Goal: Information Seeking & Learning: Compare options

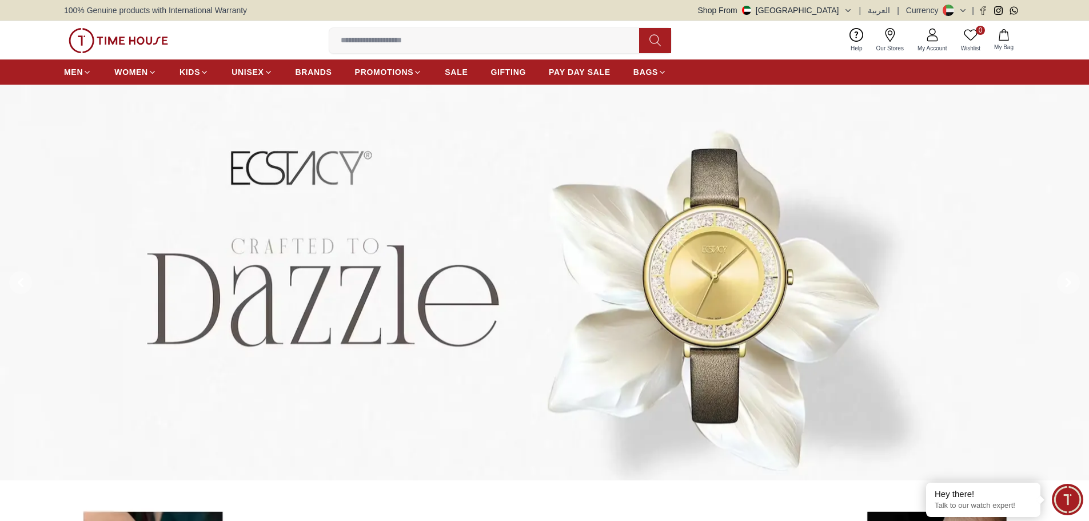
click at [425, 38] on input at bounding box center [488, 40] width 319 height 23
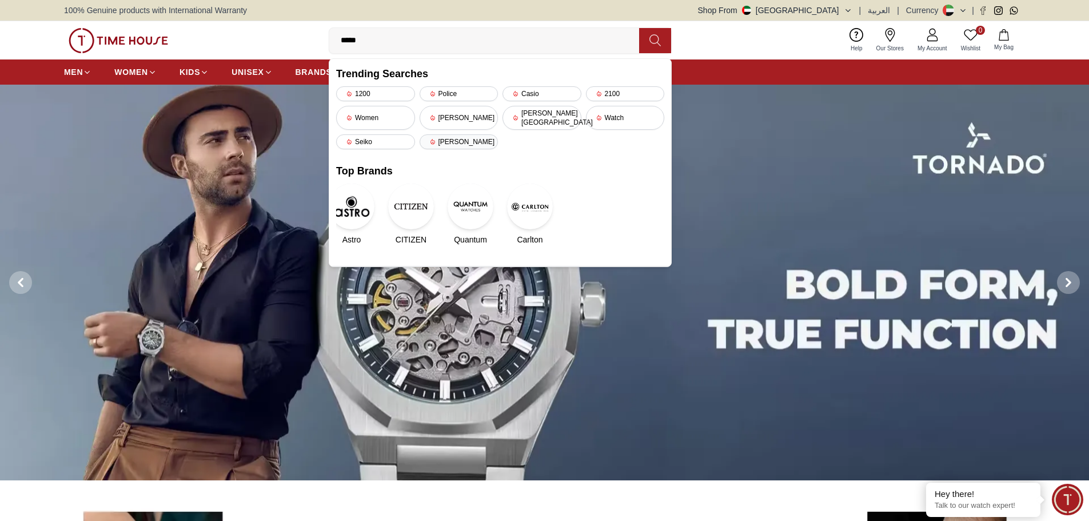
type input "******"
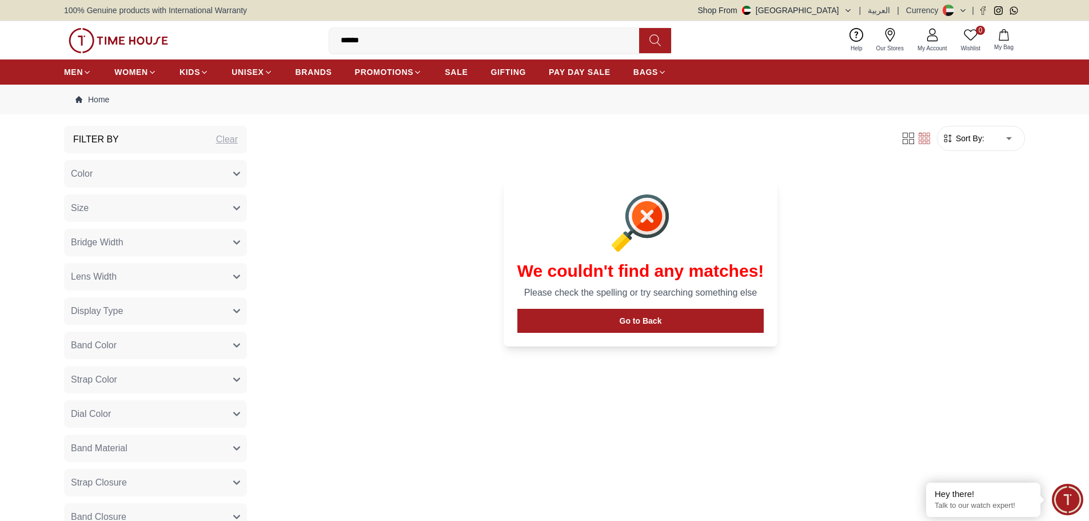
click at [380, 212] on div "We couldn't find any matches! Please check the spelling or try searching someth…" at bounding box center [640, 258] width 769 height 205
click at [397, 42] on input "******" at bounding box center [488, 40] width 319 height 23
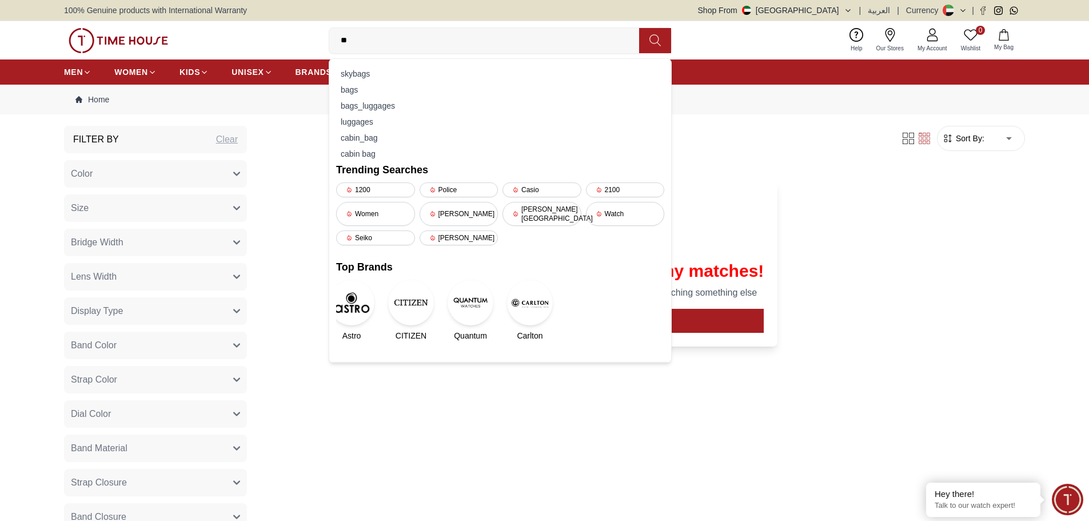
type input "*"
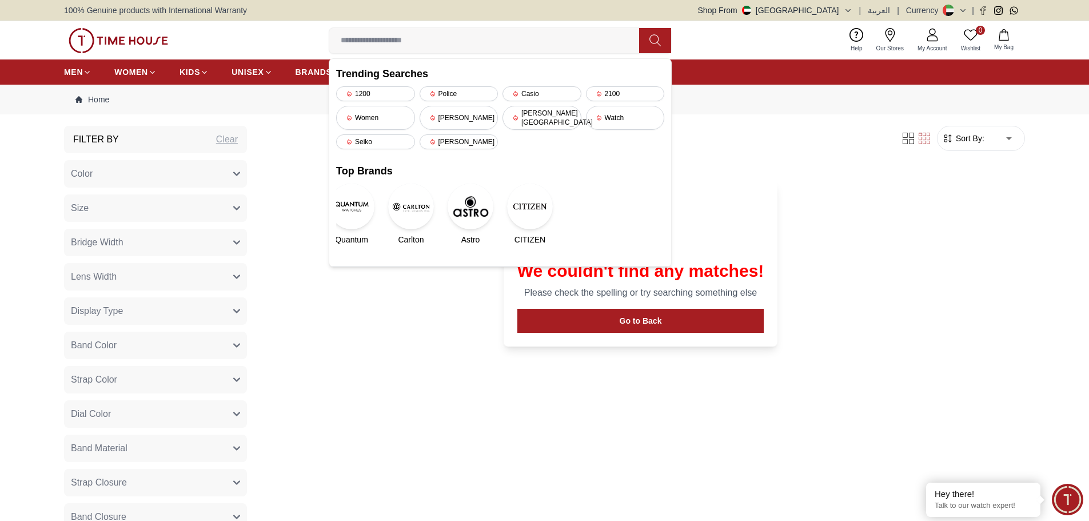
click at [945, 220] on div "We couldn't find any matches! Please check the spelling or try searching someth…" at bounding box center [640, 258] width 769 height 205
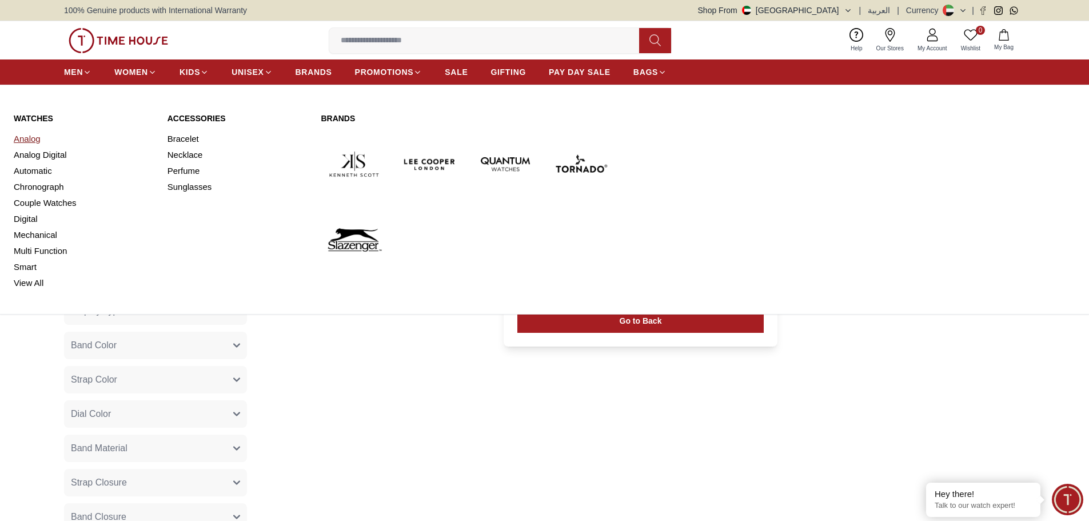
click at [26, 138] on link "Analog" at bounding box center [84, 139] width 140 height 16
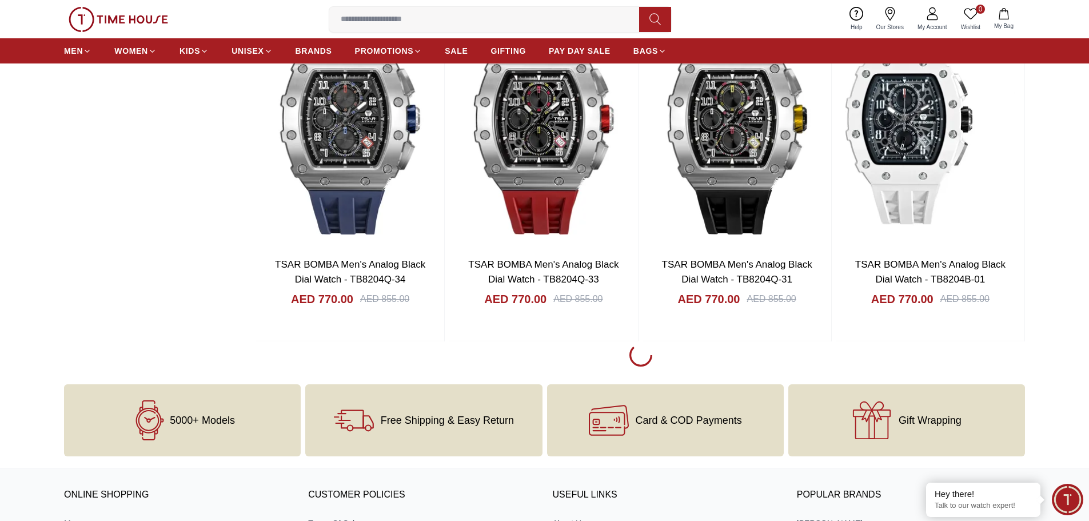
scroll to position [1658, 0]
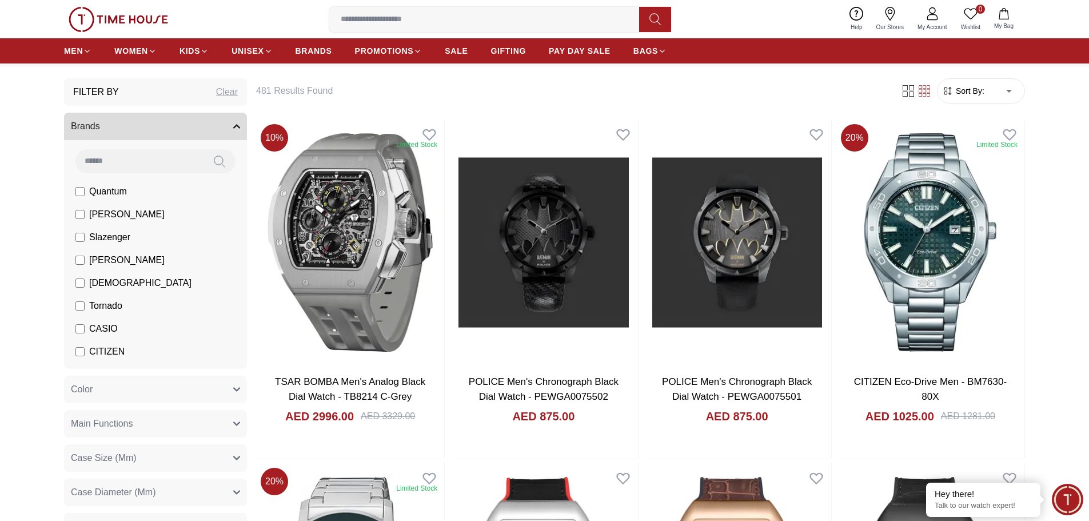
scroll to position [114, 0]
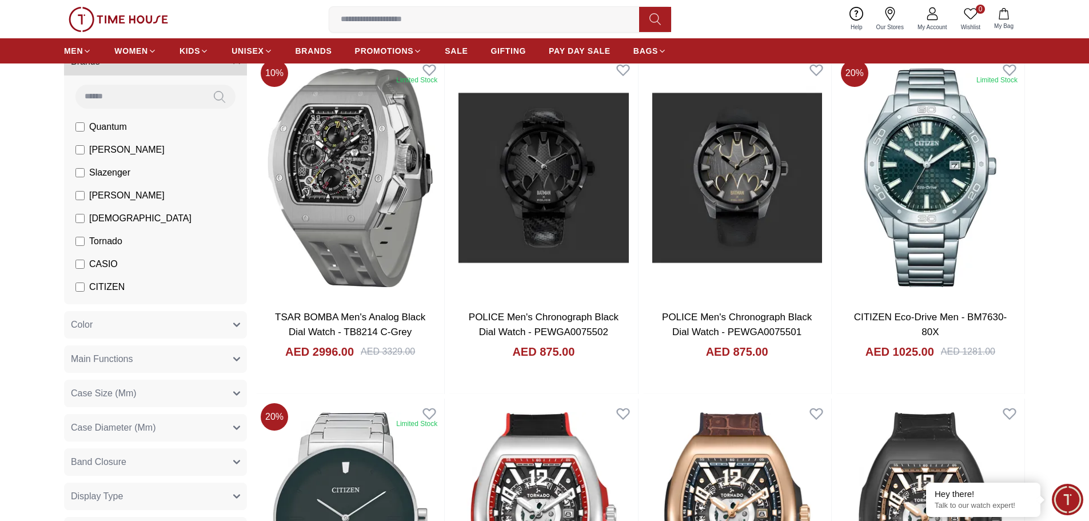
click at [196, 327] on button "Color" at bounding box center [155, 324] width 183 height 27
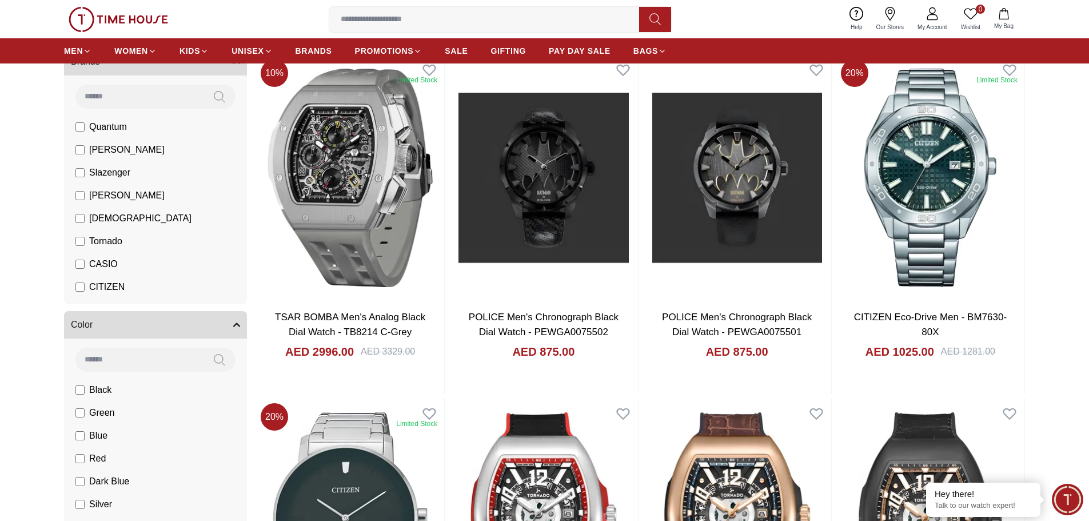
click at [196, 325] on button "Color" at bounding box center [155, 324] width 183 height 27
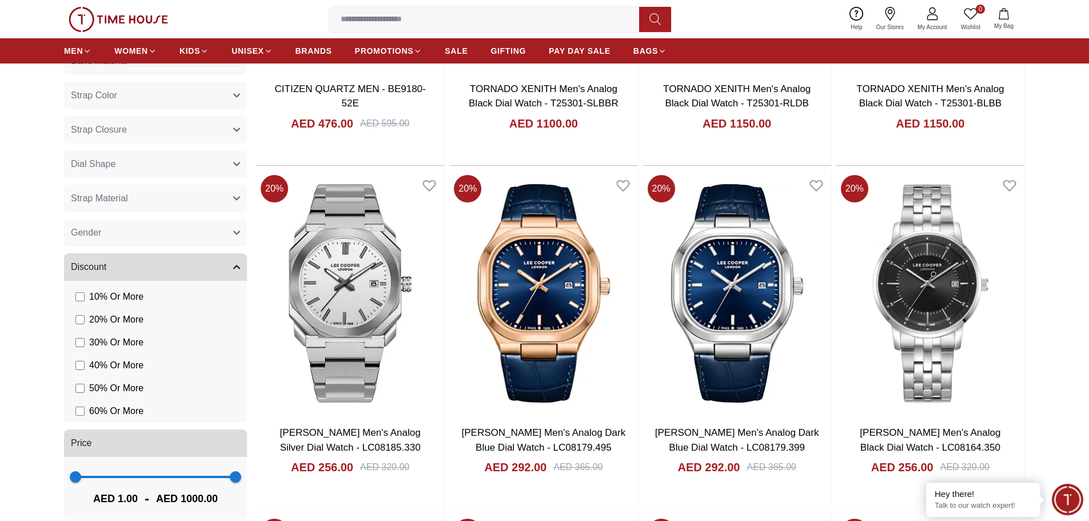
scroll to position [743, 0]
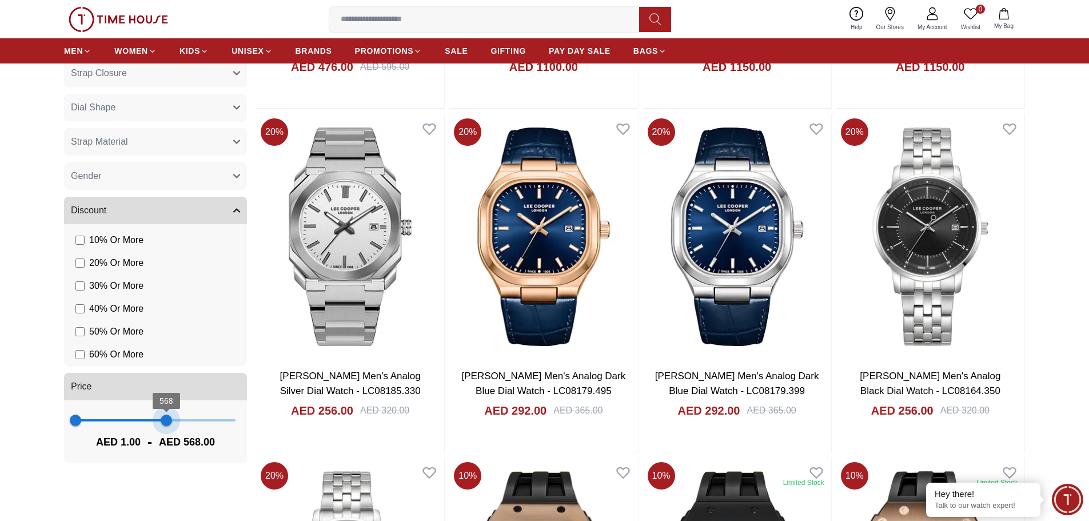
drag, startPoint x: 237, startPoint y: 421, endPoint x: 166, endPoint y: 429, distance: 71.3
click at [166, 426] on span "568" at bounding box center [166, 420] width 11 height 11
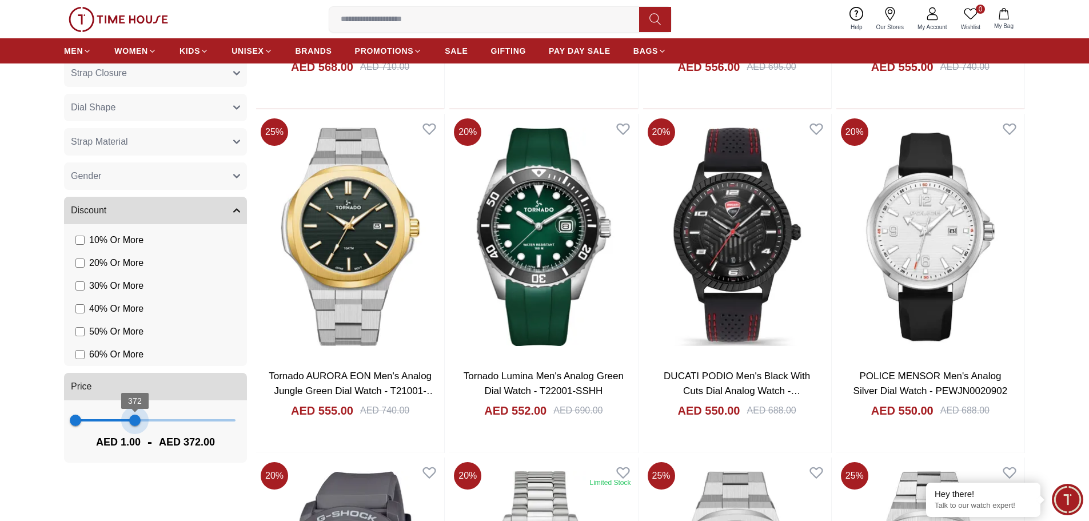
type input "***"
drag, startPoint x: 165, startPoint y: 423, endPoint x: 132, endPoint y: 427, distance: 33.9
click at [132, 426] on span "351" at bounding box center [131, 420] width 11 height 11
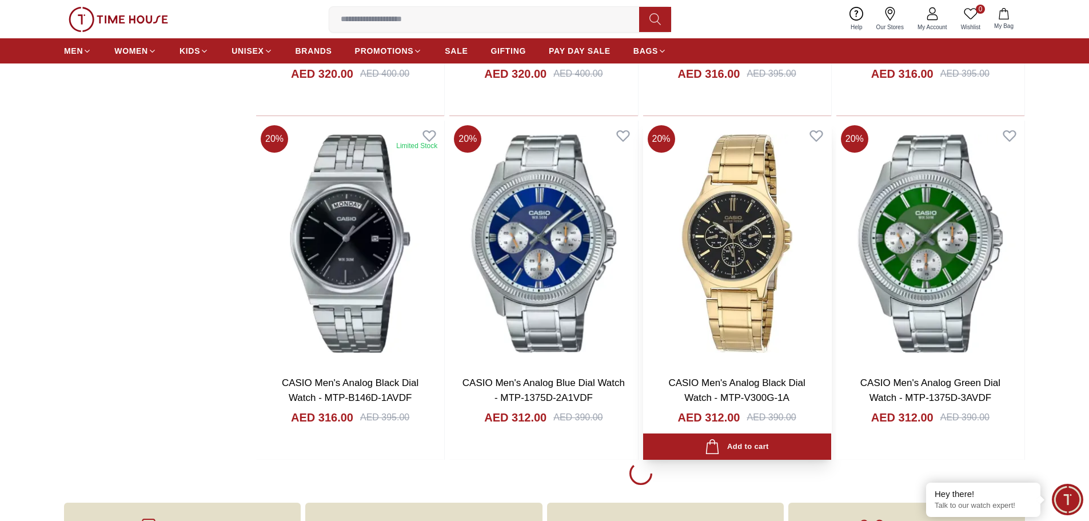
scroll to position [1430, 0]
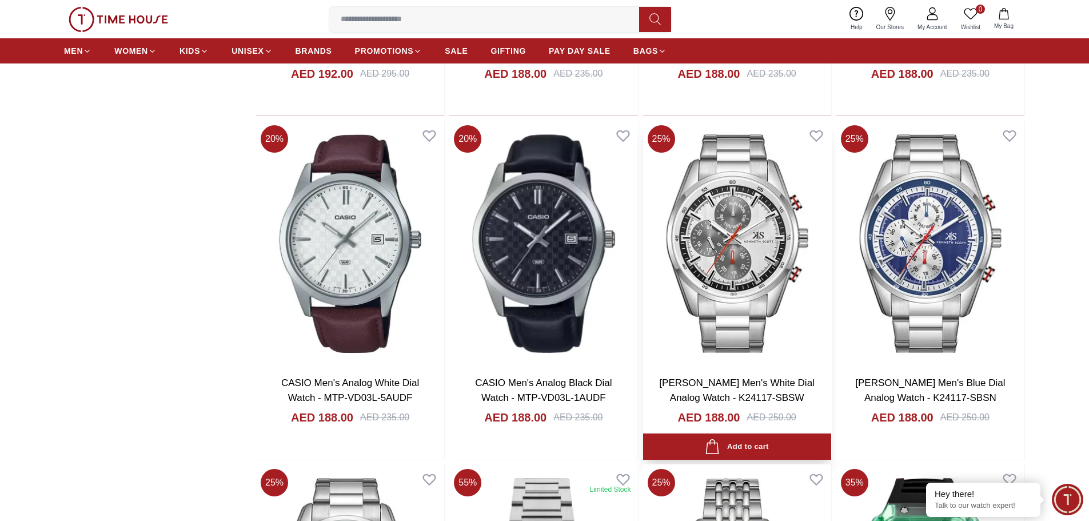
scroll to position [4804, 0]
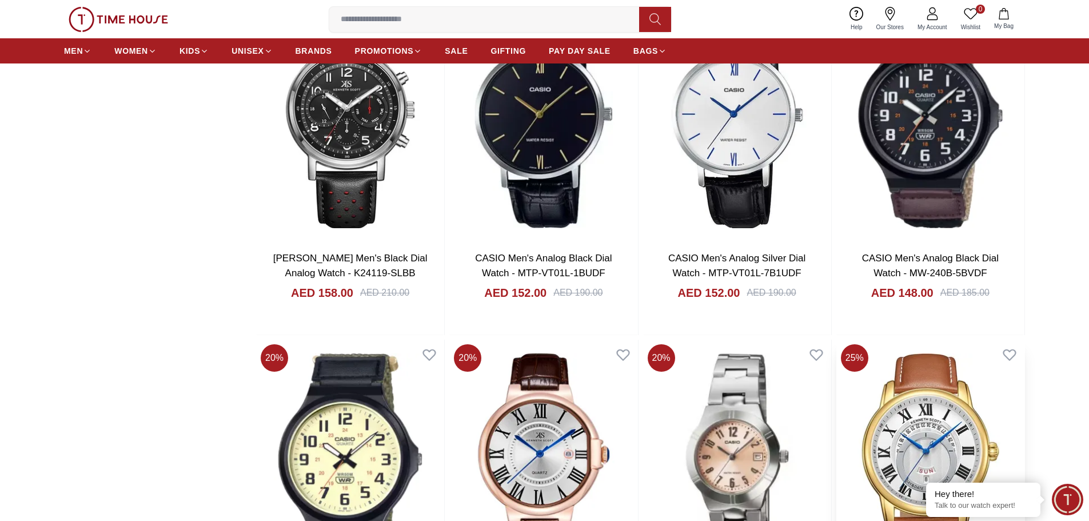
scroll to position [8006, 0]
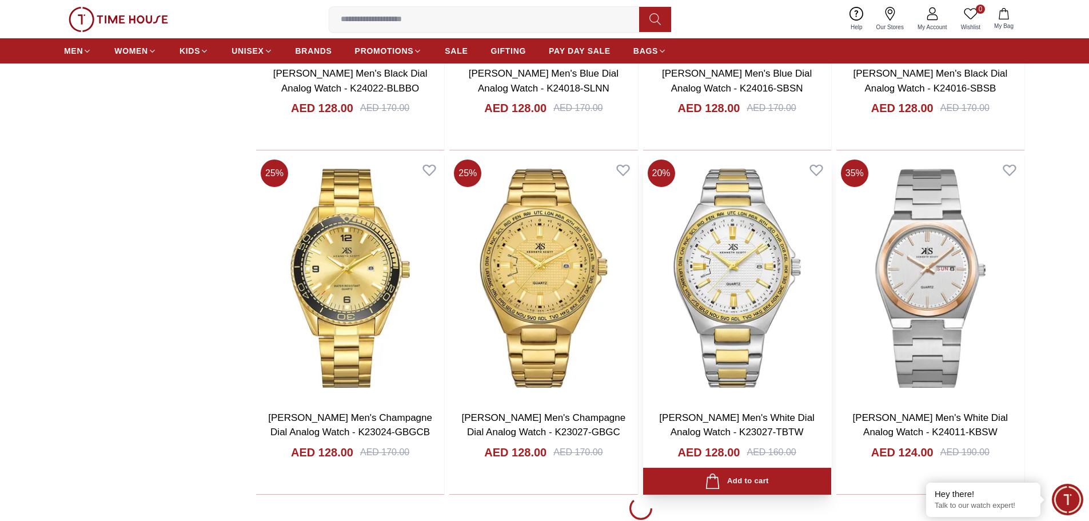
scroll to position [10007, 0]
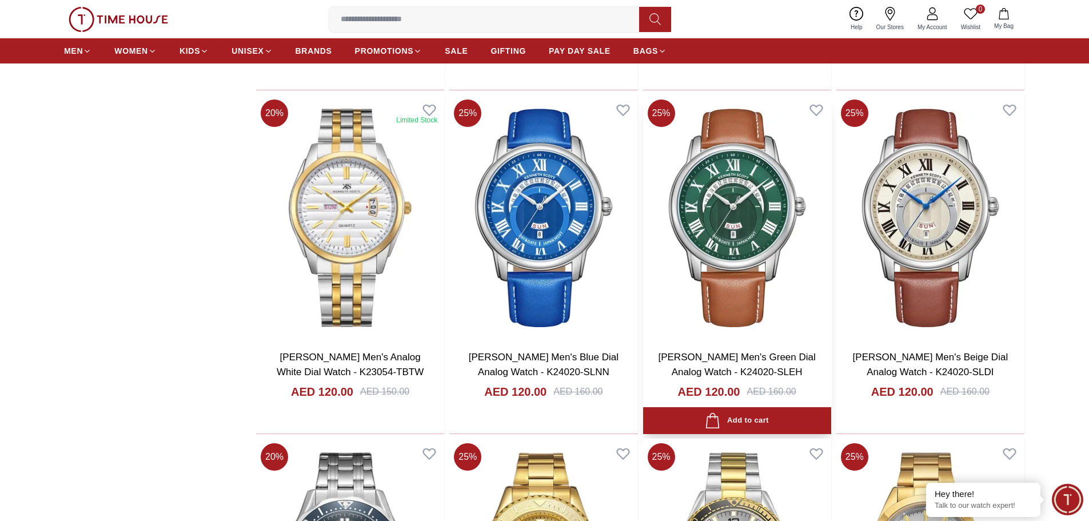
scroll to position [10408, 0]
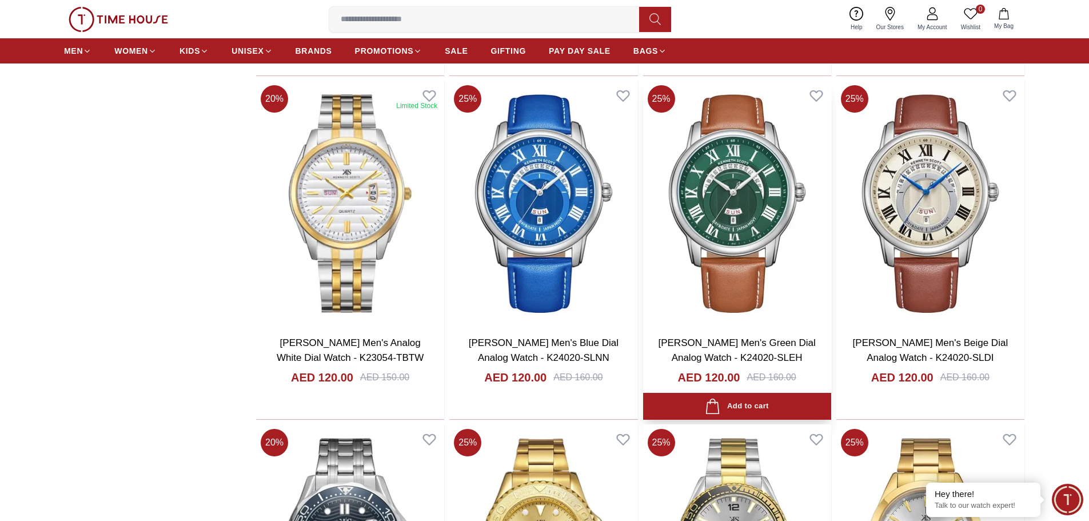
click at [746, 268] on img at bounding box center [737, 204] width 188 height 246
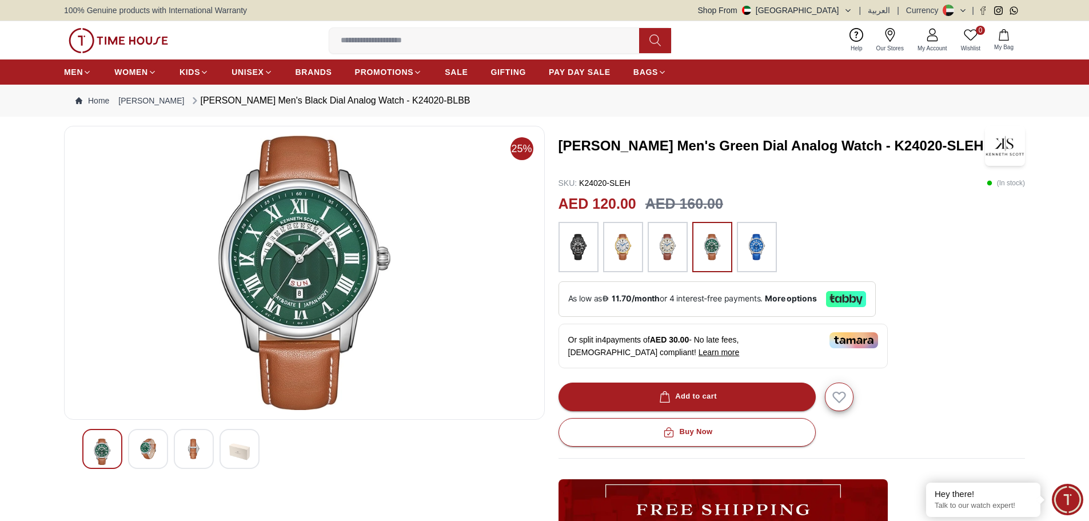
click at [569, 245] on img at bounding box center [578, 247] width 29 height 39
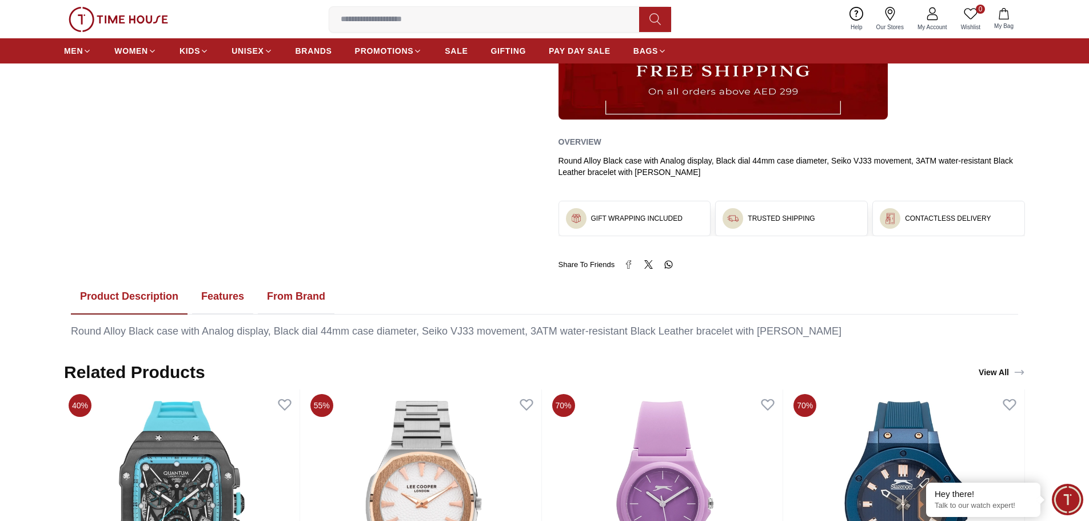
scroll to position [629, 0]
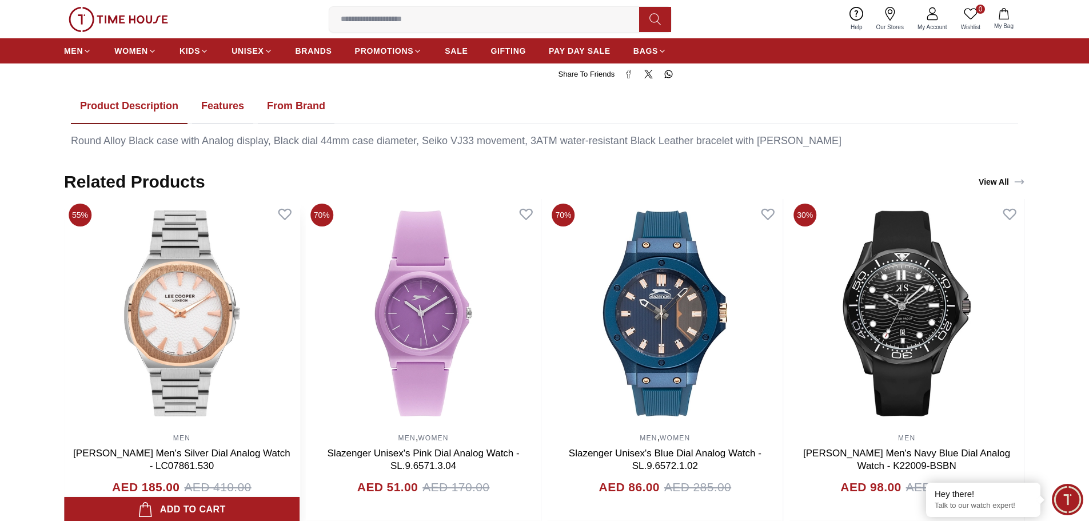
click at [300, 319] on img at bounding box center [182, 313] width 236 height 229
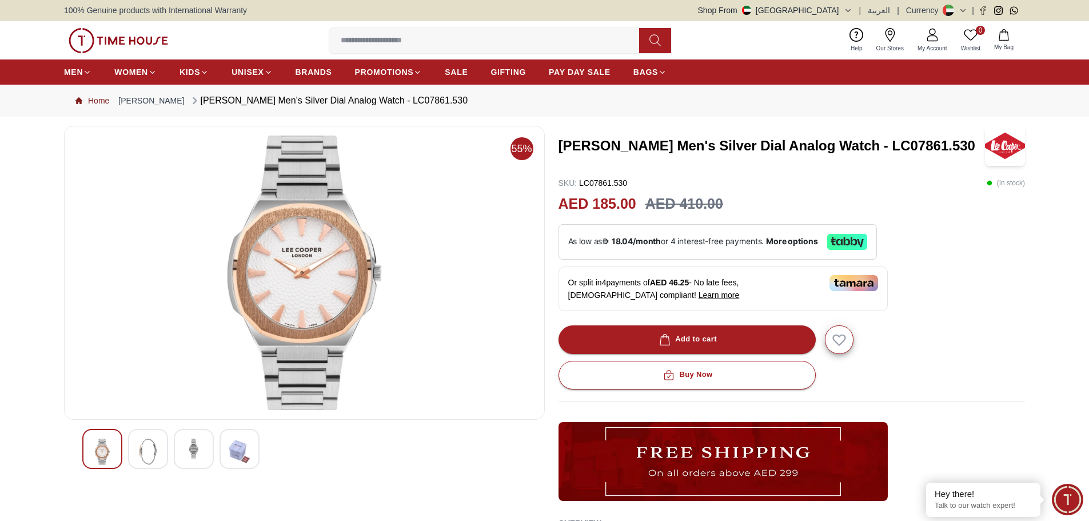
click at [83, 100] on link "Home" at bounding box center [92, 100] width 34 height 11
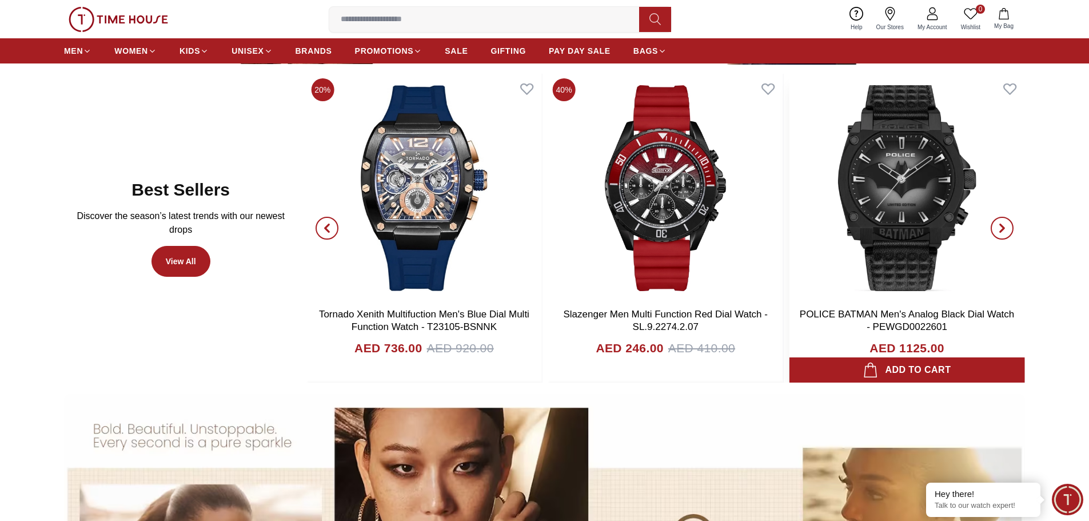
scroll to position [743, 0]
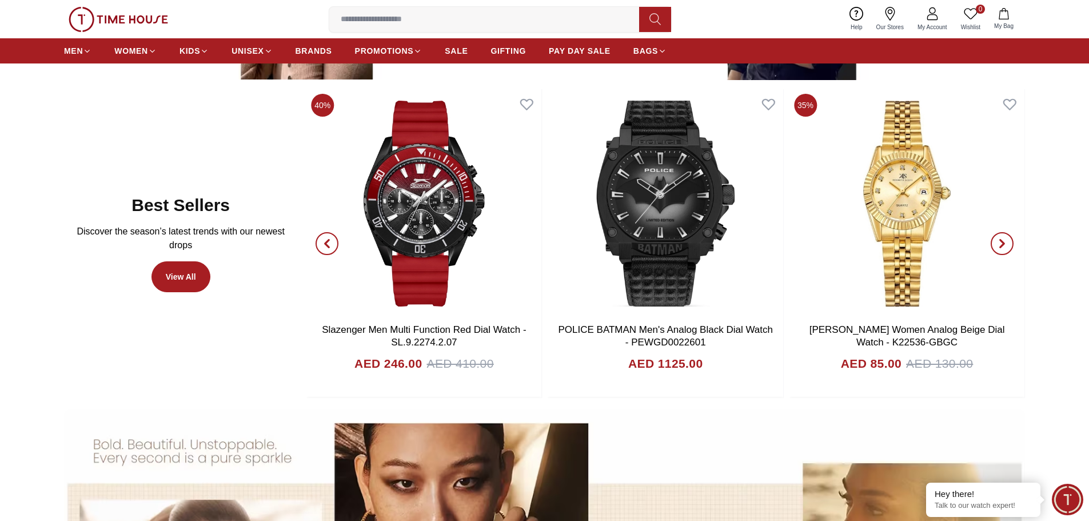
click at [1000, 246] on icon "button" at bounding box center [1002, 243] width 9 height 9
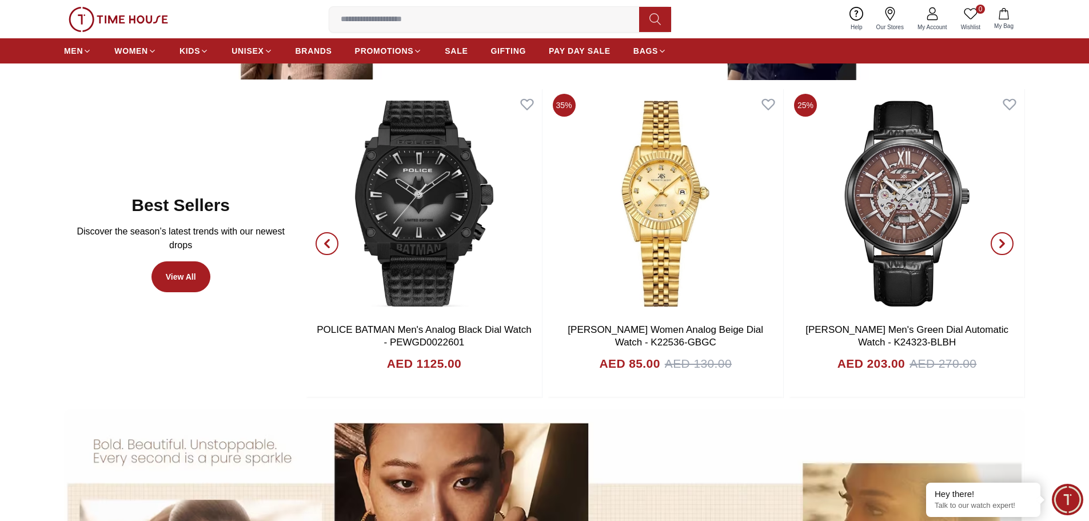
click at [1000, 246] on icon "button" at bounding box center [1002, 243] width 9 height 9
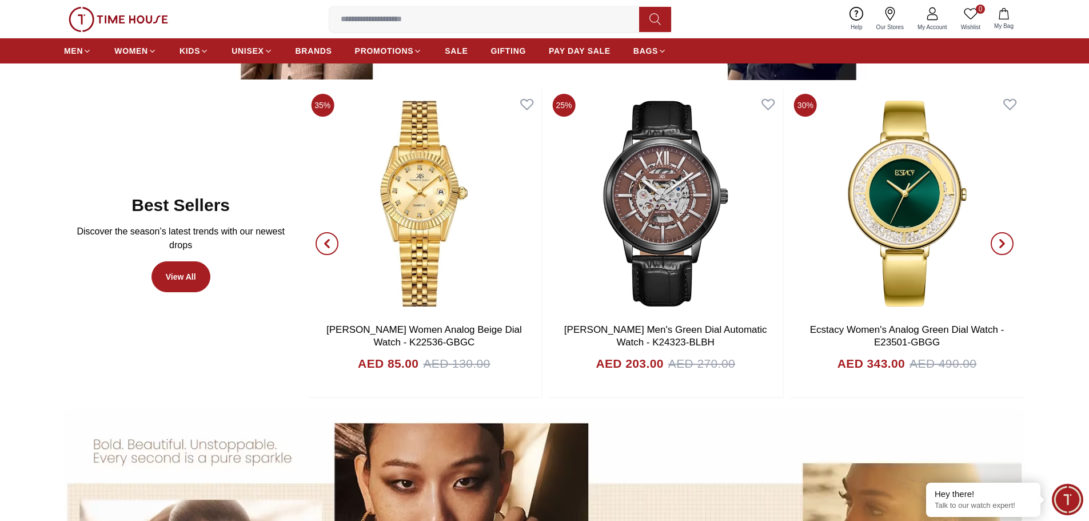
click at [1000, 246] on icon "button" at bounding box center [1002, 243] width 9 height 9
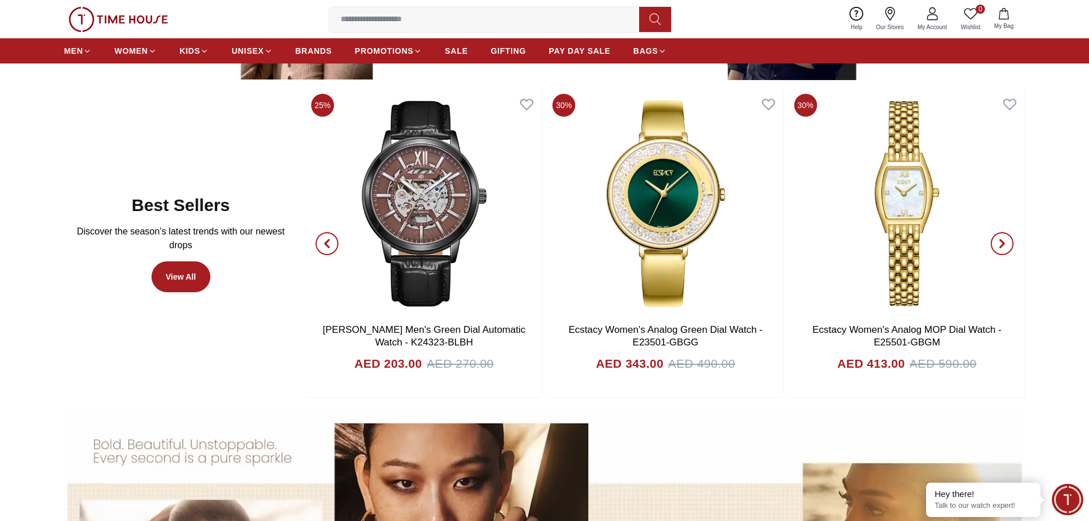
click at [1000, 246] on icon "button" at bounding box center [1002, 243] width 9 height 9
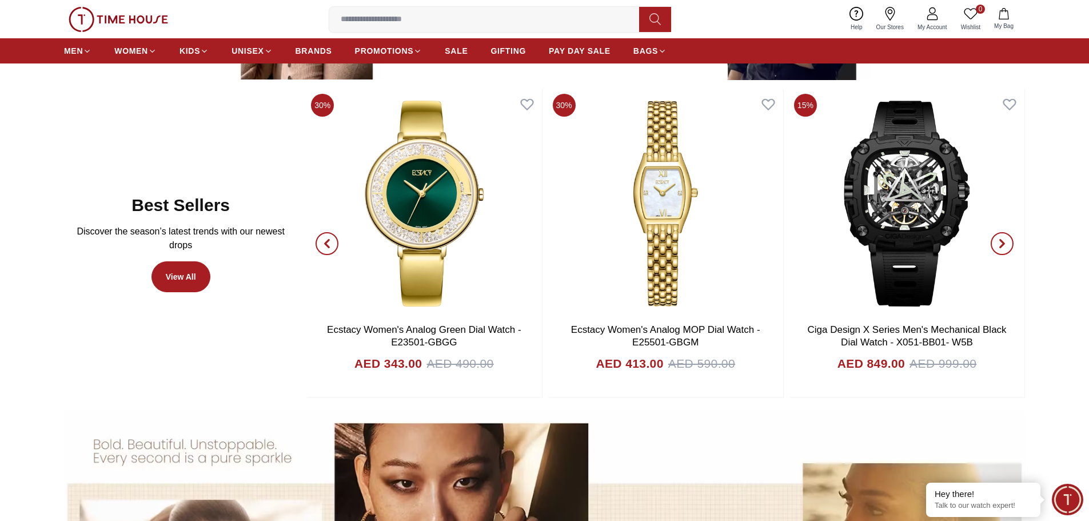
click at [1000, 246] on icon "button" at bounding box center [1002, 243] width 9 height 9
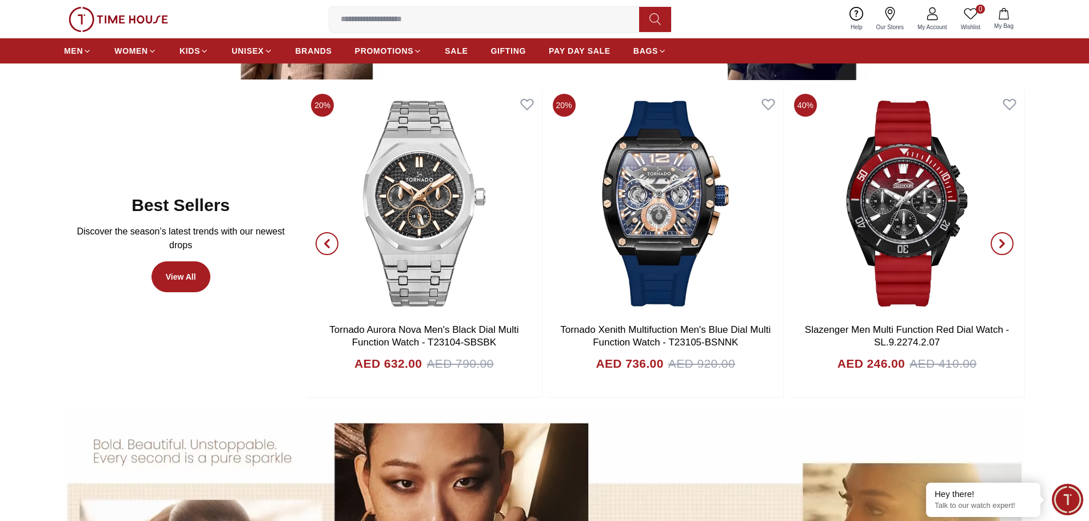
click at [1004, 230] on button "button" at bounding box center [1002, 243] width 41 height 309
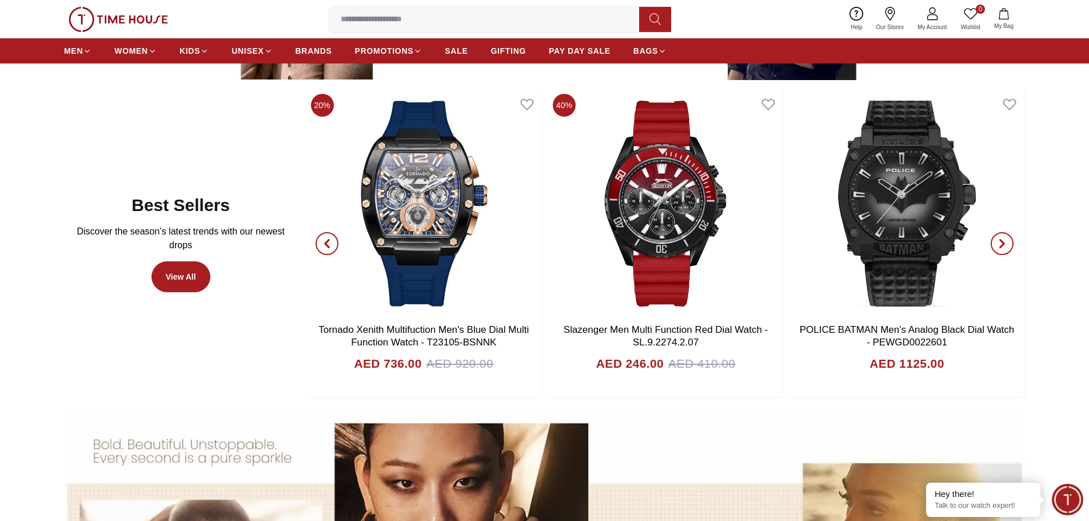
click at [1004, 230] on button "button" at bounding box center [1002, 243] width 41 height 309
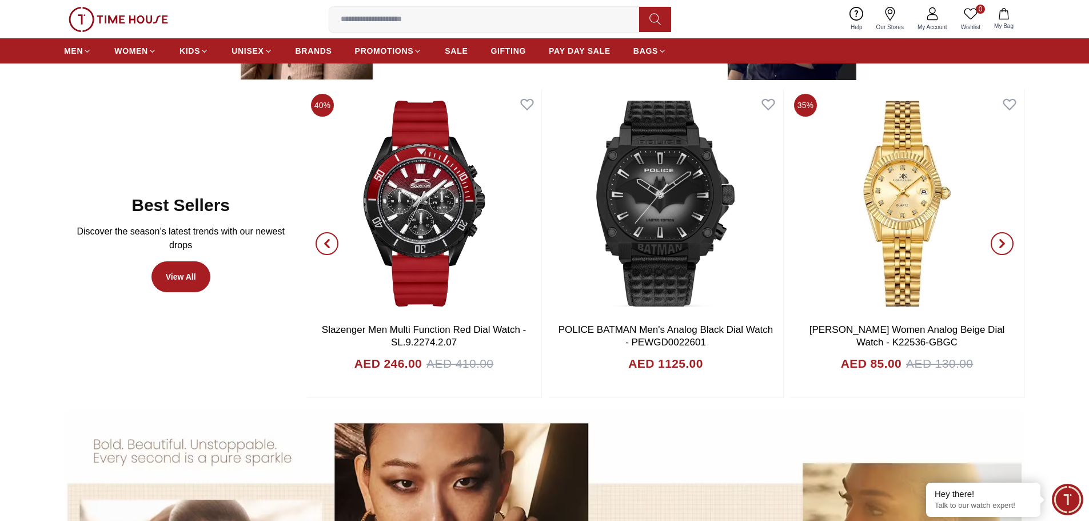
click at [1004, 230] on button "button" at bounding box center [1002, 243] width 41 height 309
click at [1002, 244] on icon "button" at bounding box center [1002, 243] width 9 height 9
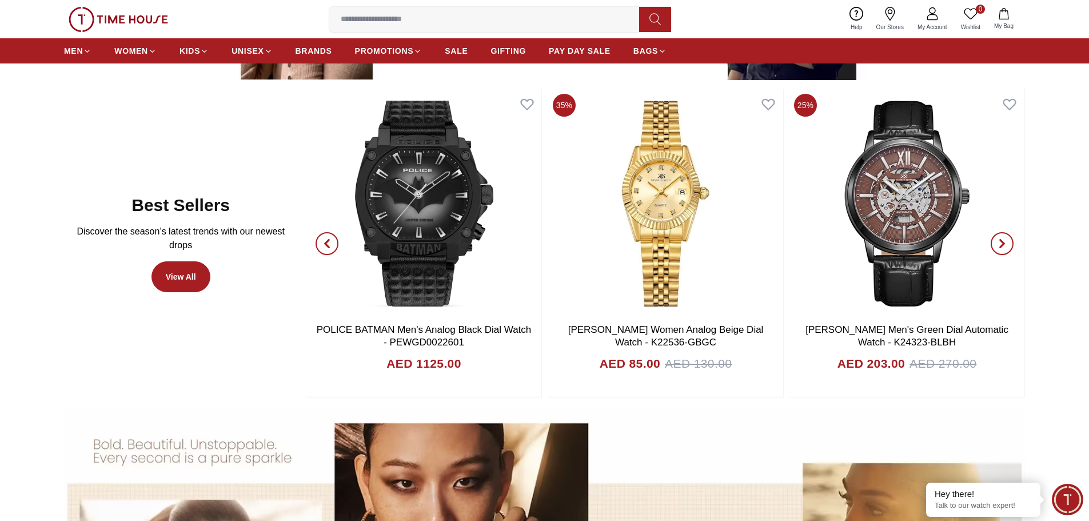
click at [1002, 243] on icon "button" at bounding box center [1002, 243] width 9 height 9
click at [1001, 244] on icon "button" at bounding box center [1002, 243] width 9 height 9
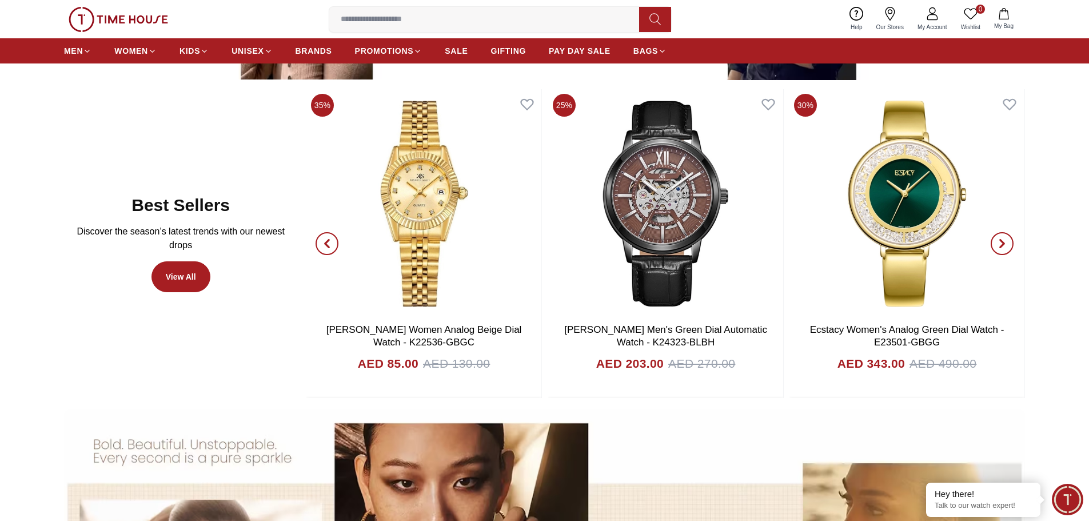
click at [1001, 244] on icon "button" at bounding box center [1002, 243] width 9 height 9
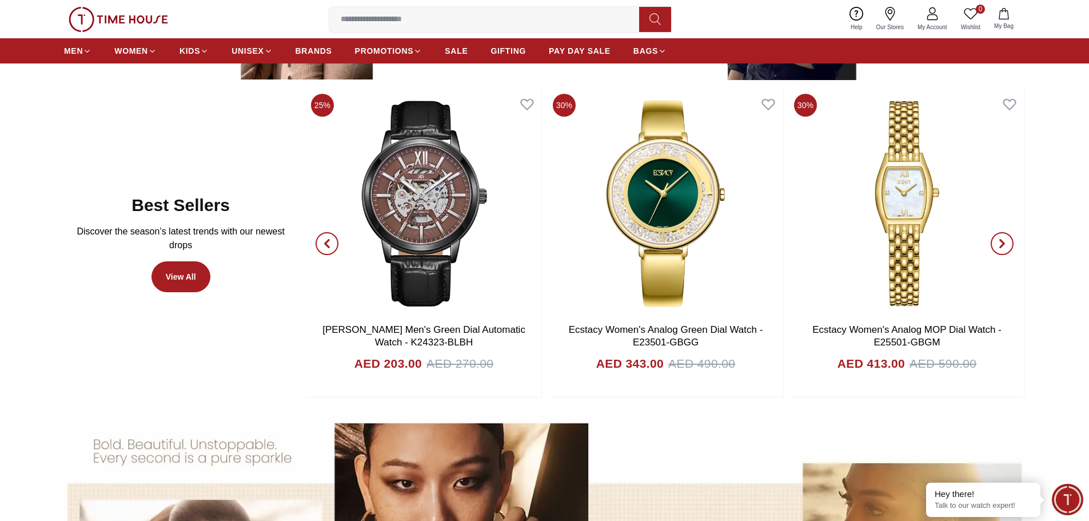
click at [1001, 244] on icon "button" at bounding box center [1002, 243] width 9 height 9
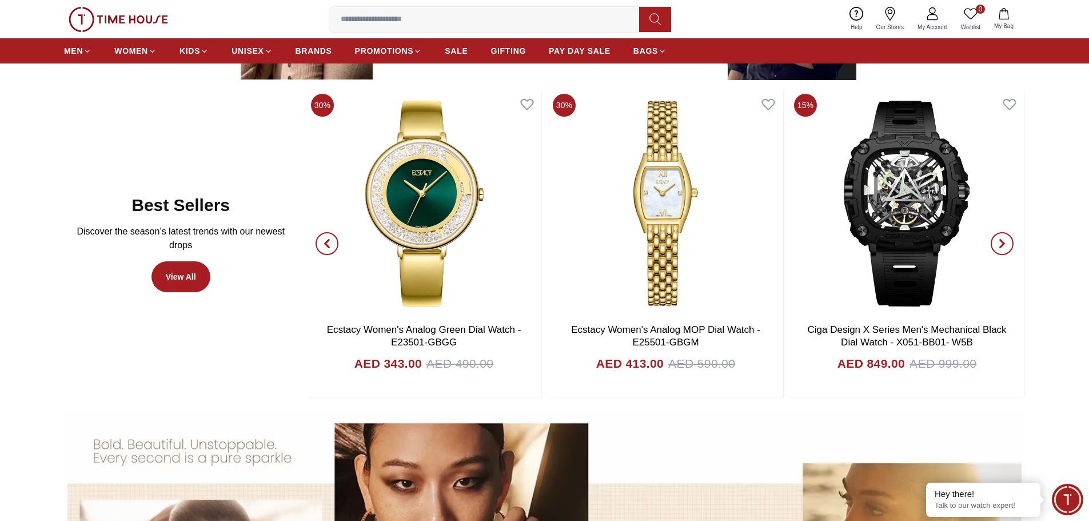
click at [1001, 244] on icon "button" at bounding box center [1002, 243] width 9 height 9
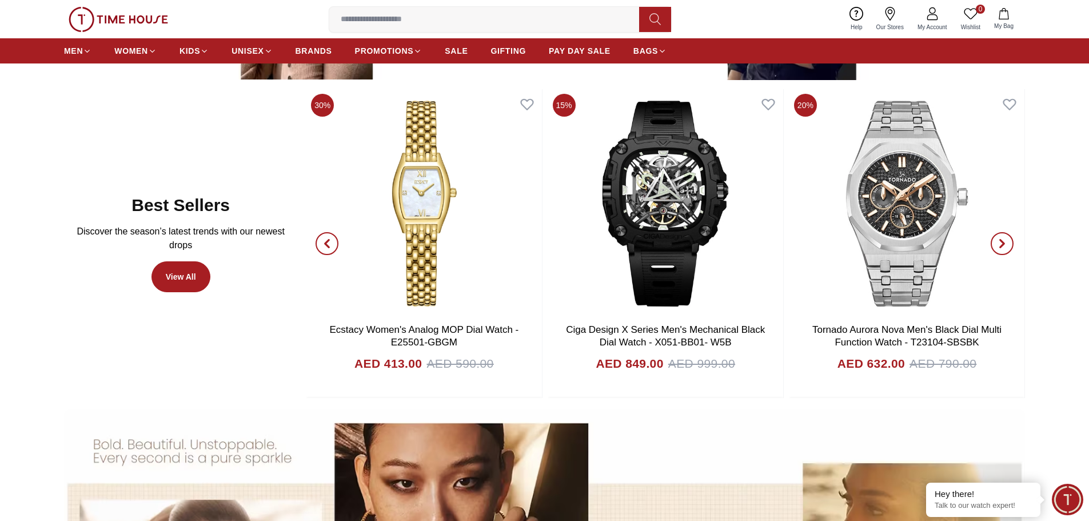
click at [1001, 244] on icon "button" at bounding box center [1002, 243] width 9 height 9
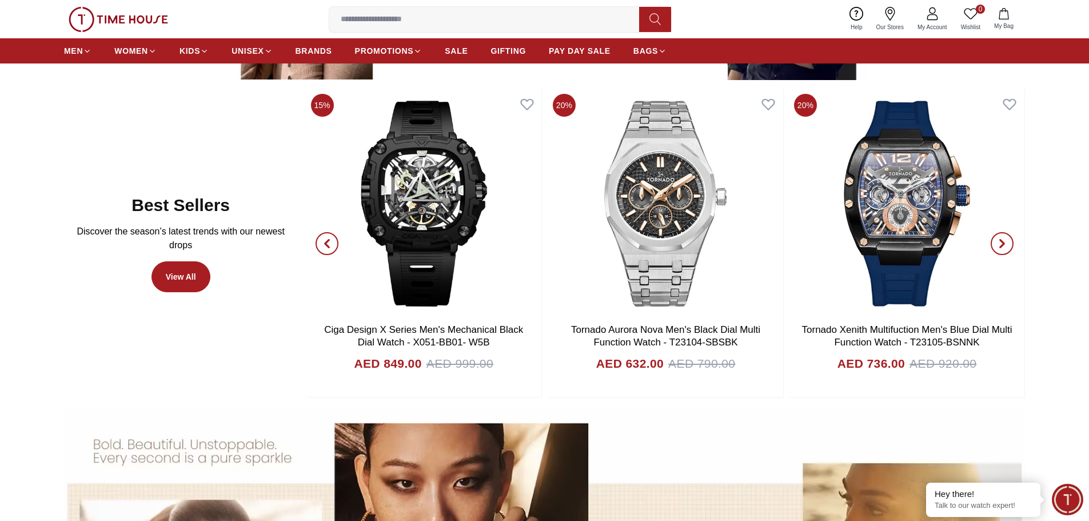
click at [1001, 242] on icon "button" at bounding box center [1002, 243] width 9 height 9
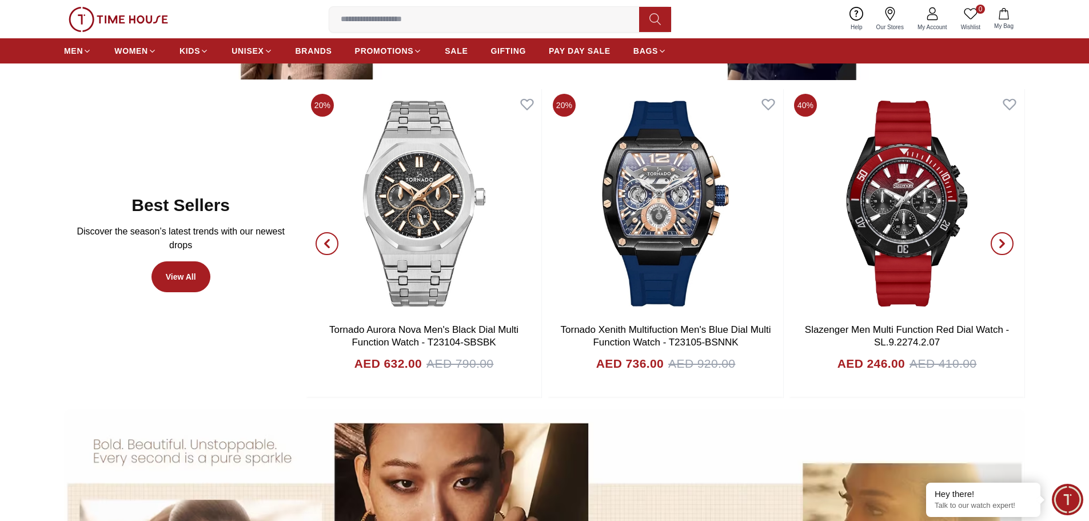
click at [1001, 242] on icon "button" at bounding box center [1002, 243] width 9 height 9
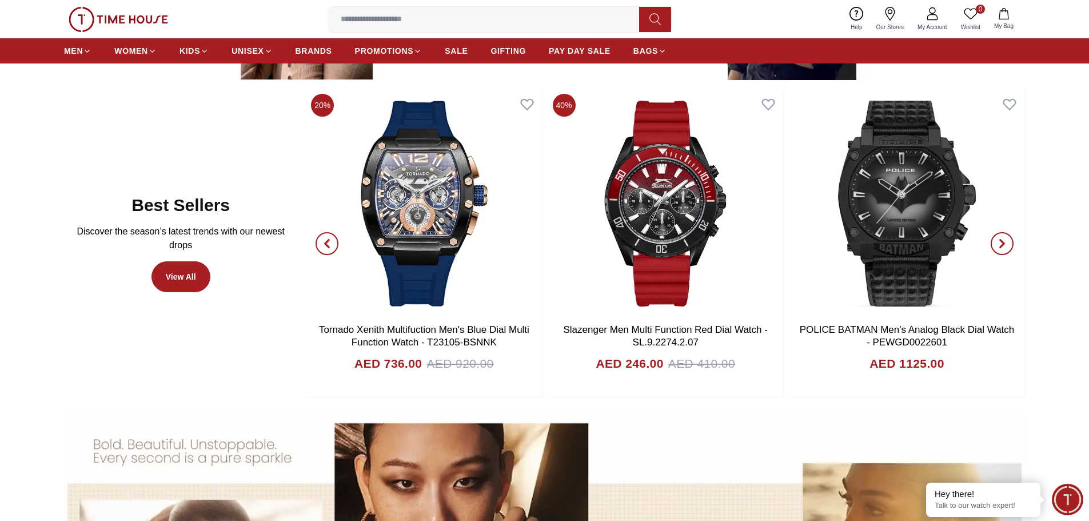
click at [1005, 235] on span "button" at bounding box center [1002, 243] width 23 height 23
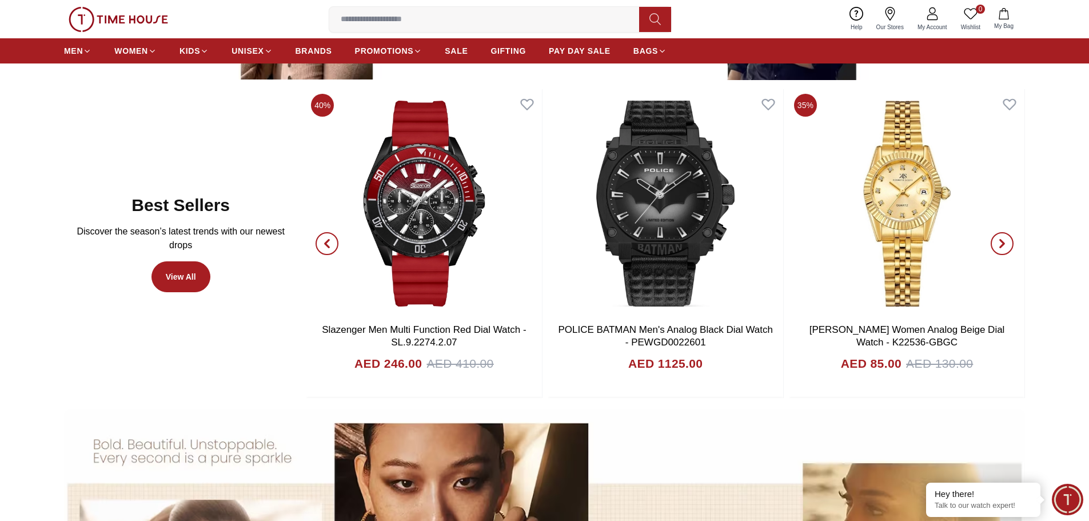
click at [1005, 235] on span "button" at bounding box center [1002, 243] width 23 height 23
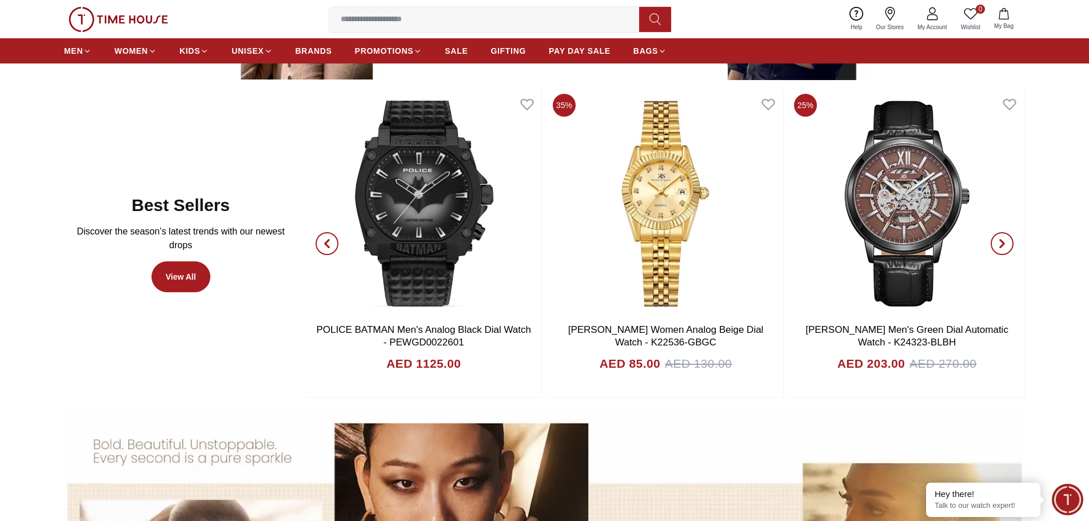
click at [1005, 235] on span "button" at bounding box center [1002, 243] width 23 height 23
click at [1004, 241] on icon "button" at bounding box center [1002, 243] width 9 height 9
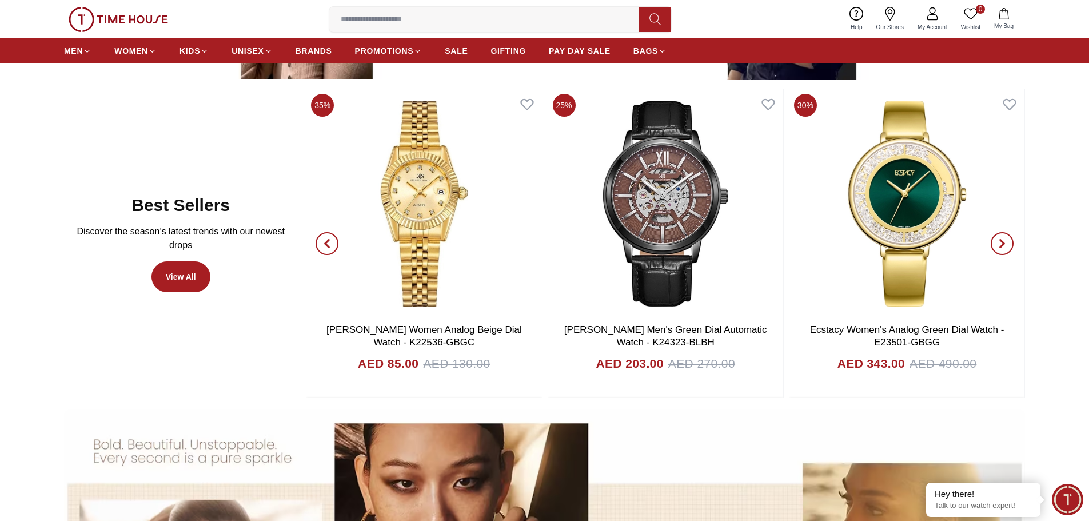
click at [998, 246] on icon "button" at bounding box center [1002, 243] width 9 height 9
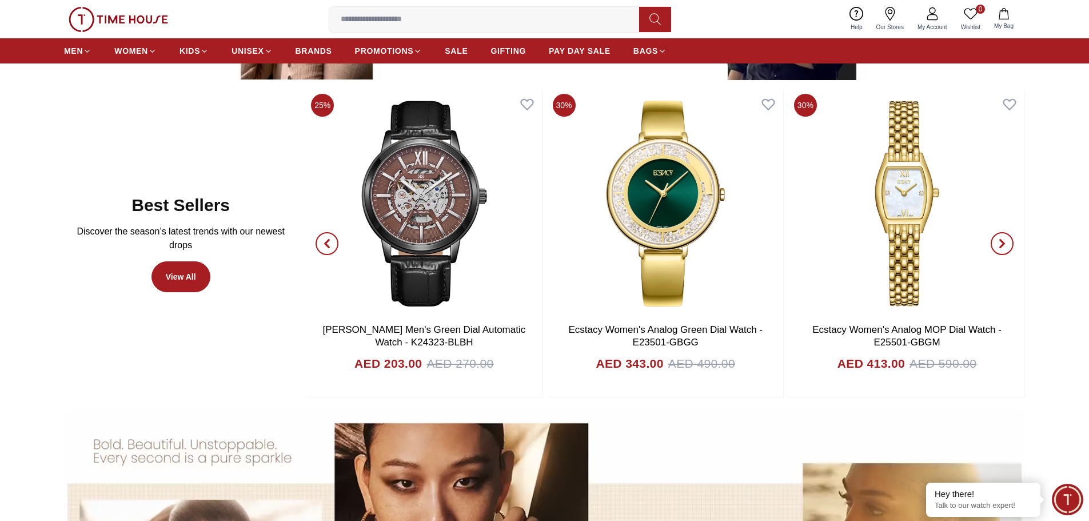
click at [998, 246] on icon "button" at bounding box center [1002, 243] width 9 height 9
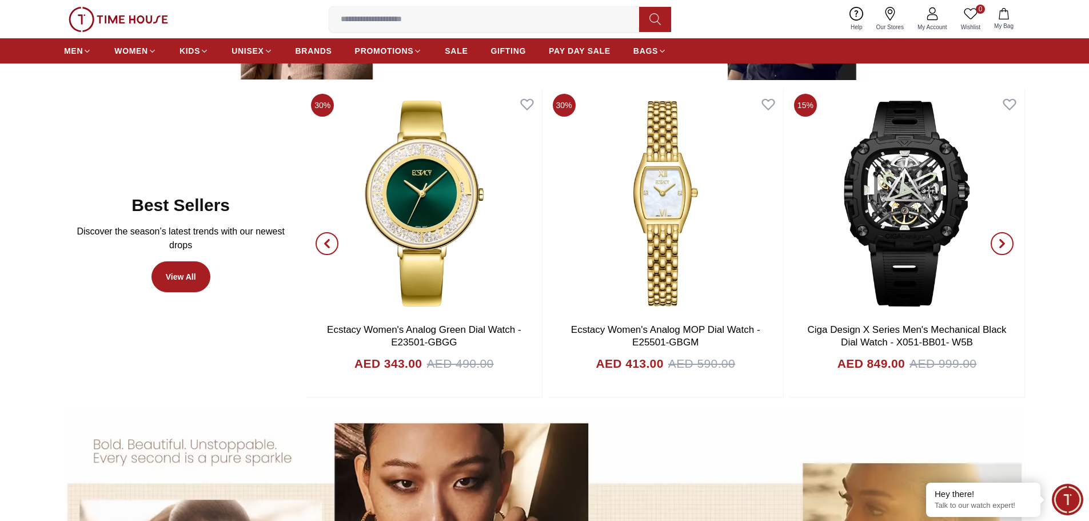
click at [998, 247] on icon "button" at bounding box center [1002, 243] width 9 height 9
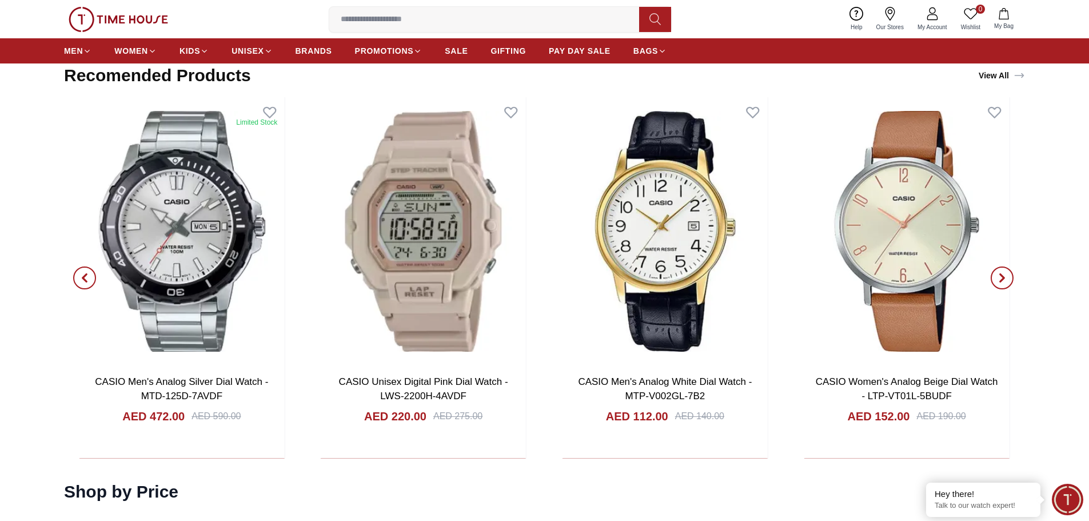
scroll to position [2230, 0]
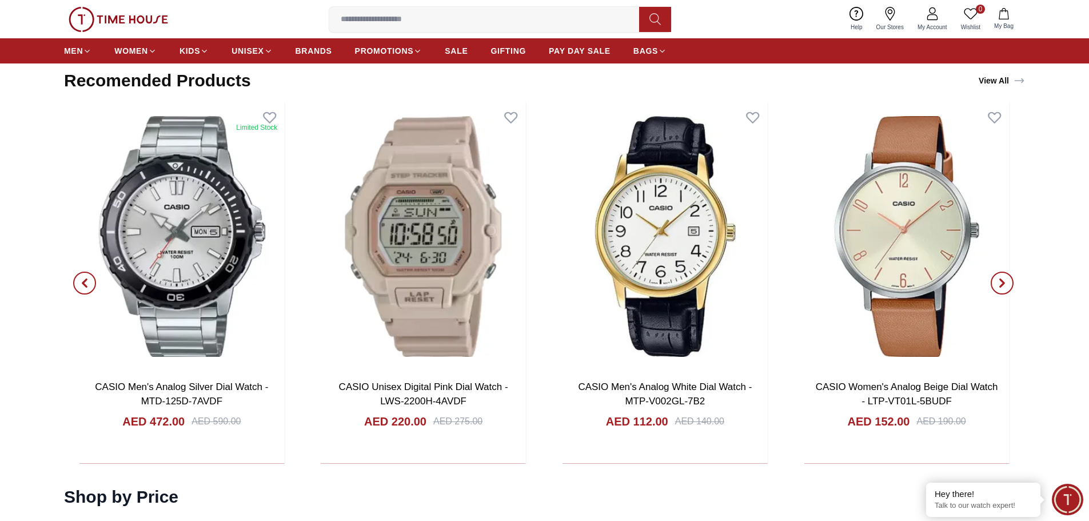
click at [1003, 284] on icon "button" at bounding box center [1002, 283] width 3 height 7
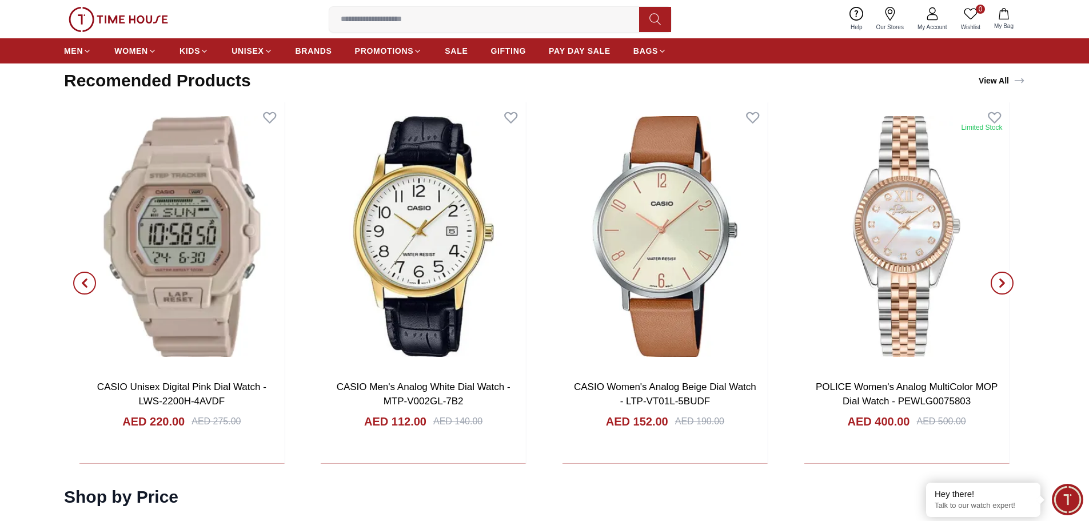
click at [1004, 283] on icon "button" at bounding box center [1002, 283] width 3 height 7
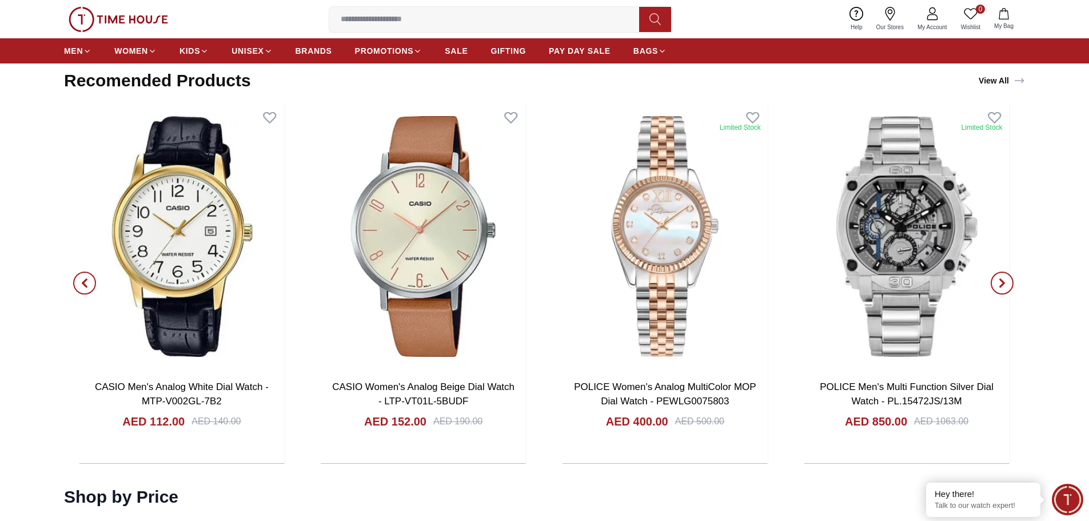
click at [1004, 282] on icon "button" at bounding box center [1002, 283] width 3 height 7
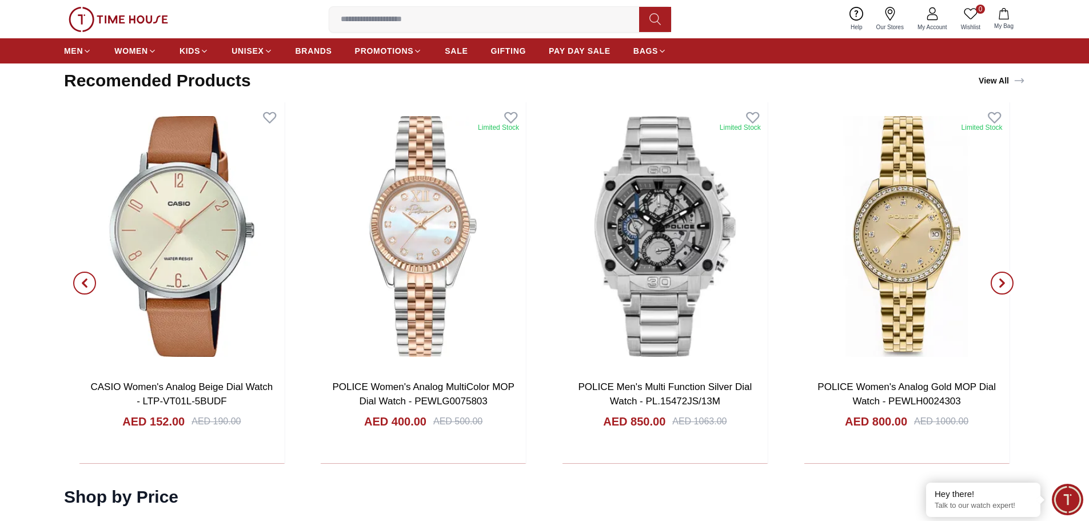
click at [1004, 282] on icon "button" at bounding box center [1002, 283] width 3 height 7
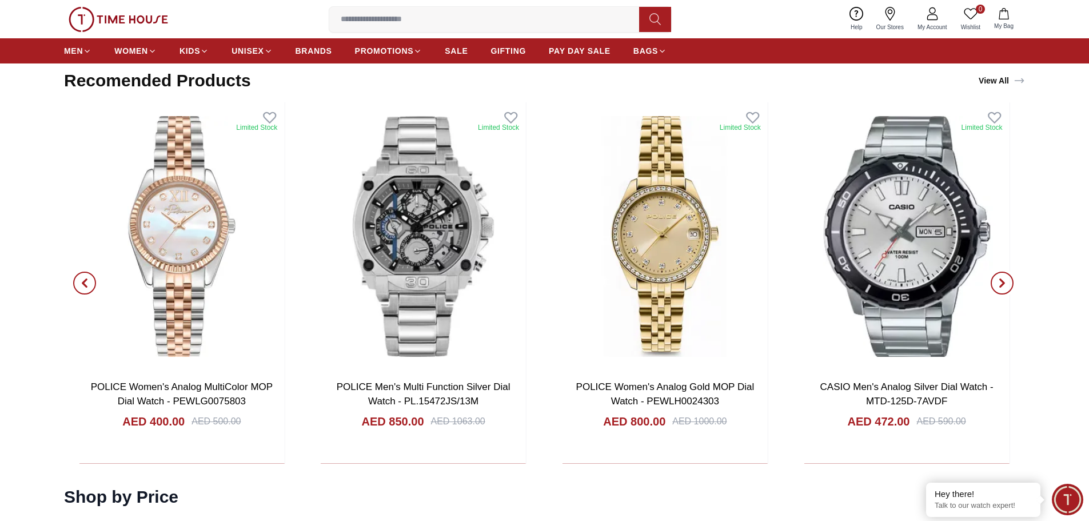
click at [1006, 278] on icon "button" at bounding box center [1002, 282] width 9 height 9
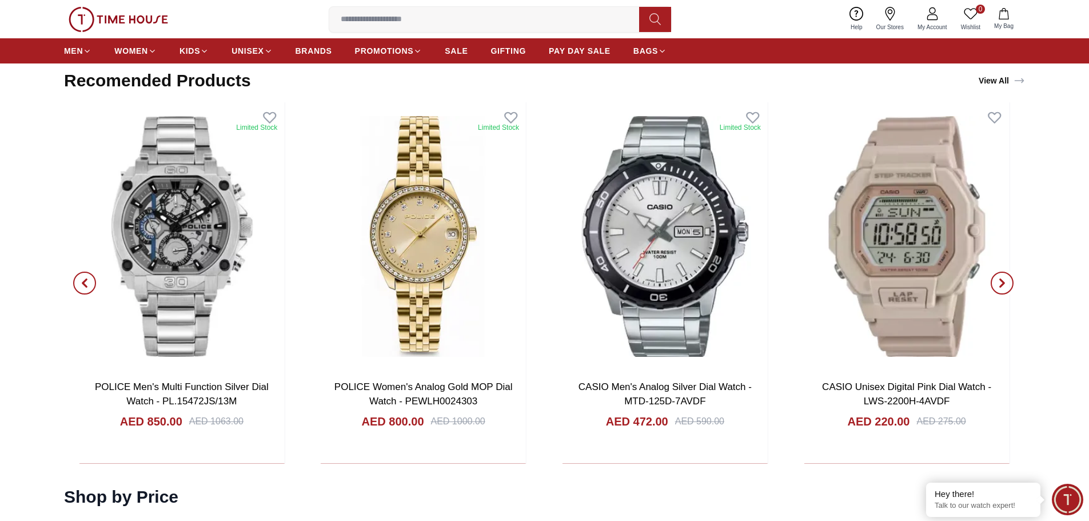
click at [1006, 278] on icon "button" at bounding box center [1002, 282] width 9 height 9
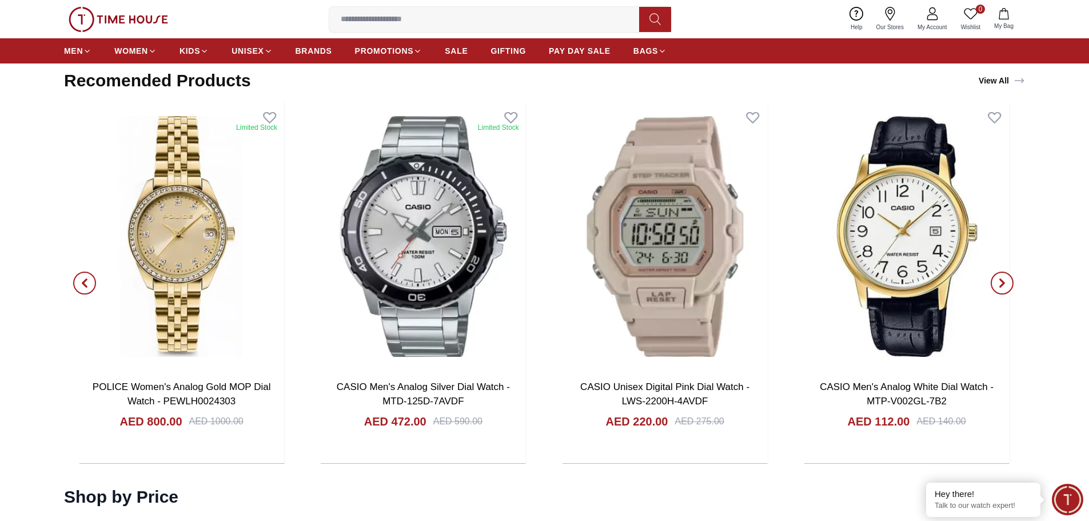
click at [1006, 278] on icon "button" at bounding box center [1002, 282] width 9 height 9
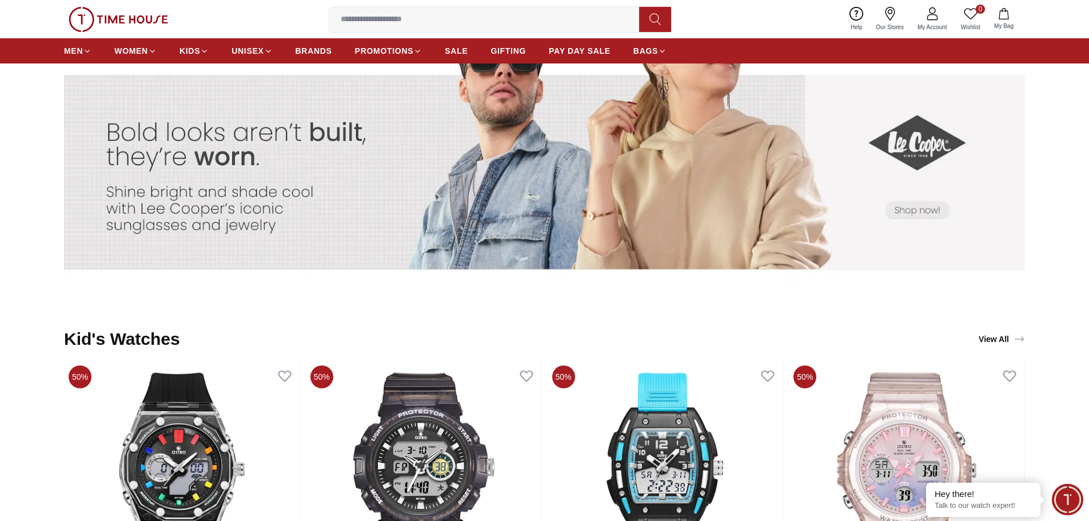
scroll to position [2775, 0]
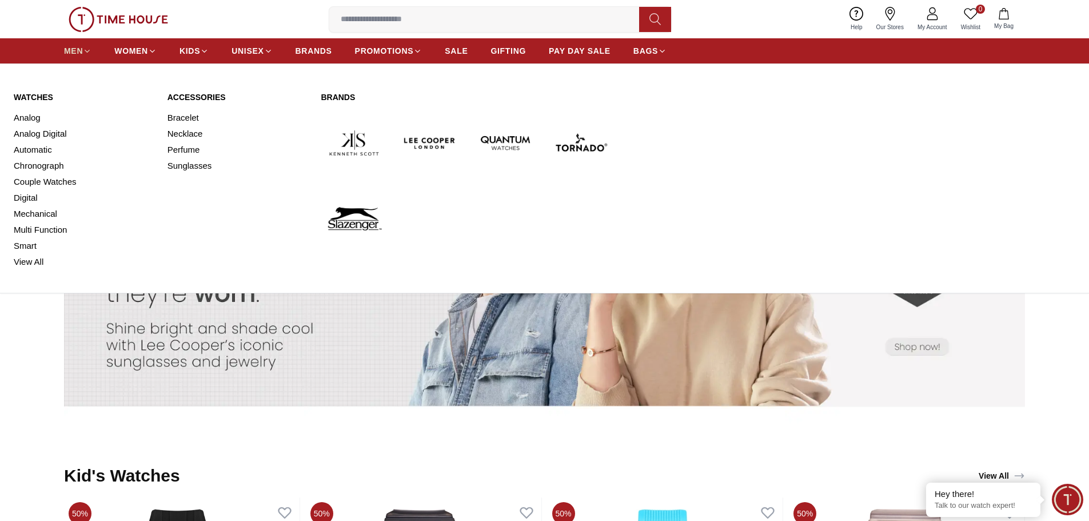
click at [73, 47] on span "MEN" at bounding box center [73, 50] width 19 height 11
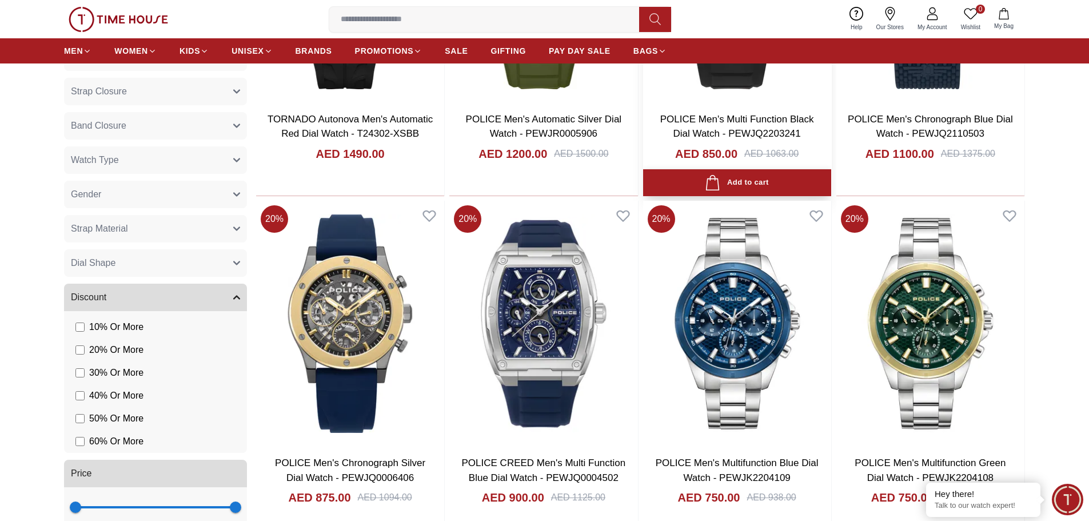
scroll to position [686, 0]
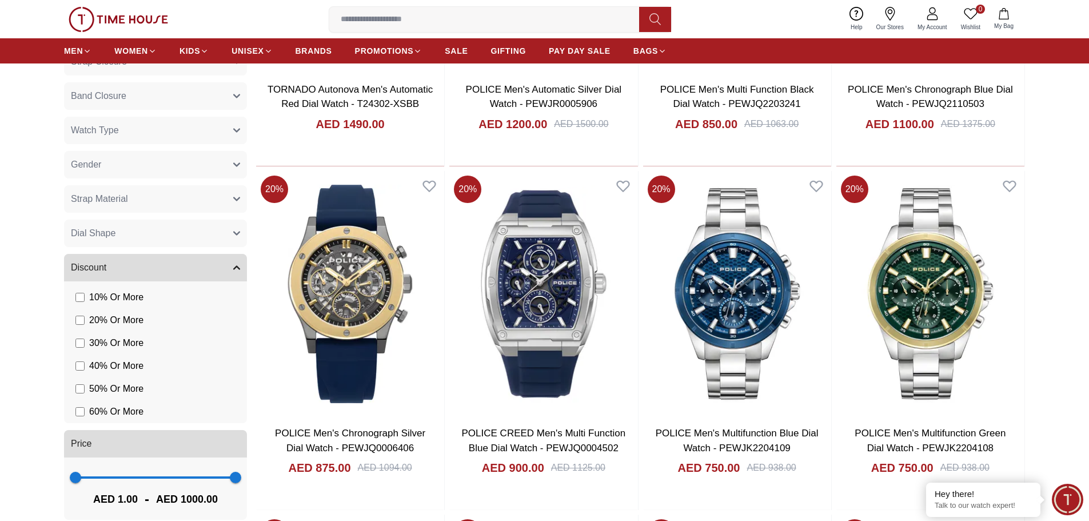
click at [156, 482] on span "1 1000" at bounding box center [155, 477] width 160 height 17
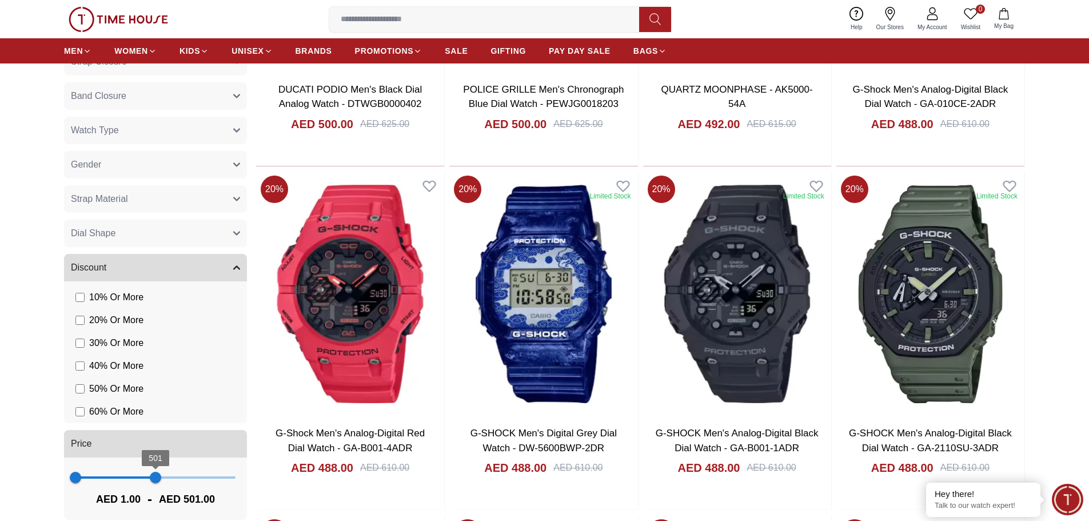
click at [150, 479] on span "501" at bounding box center [155, 477] width 11 height 11
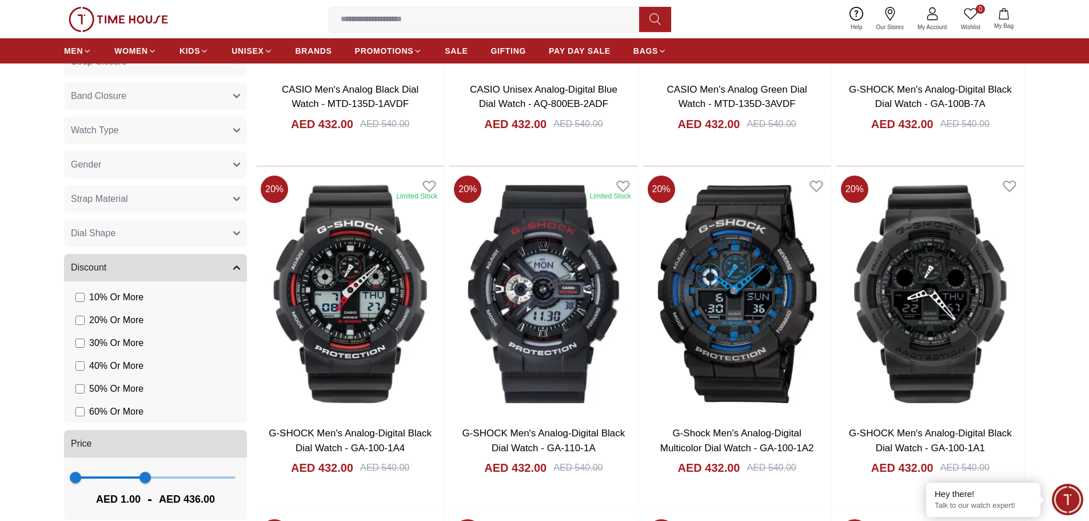
type input "***"
click at [132, 479] on span "1 436" at bounding box center [155, 477] width 160 height 17
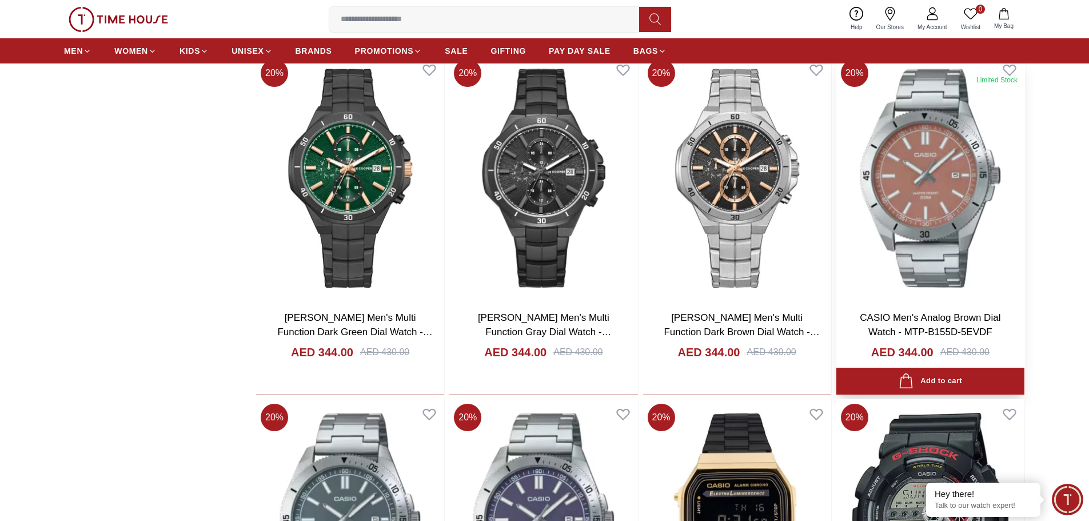
scroll to position [1144, 0]
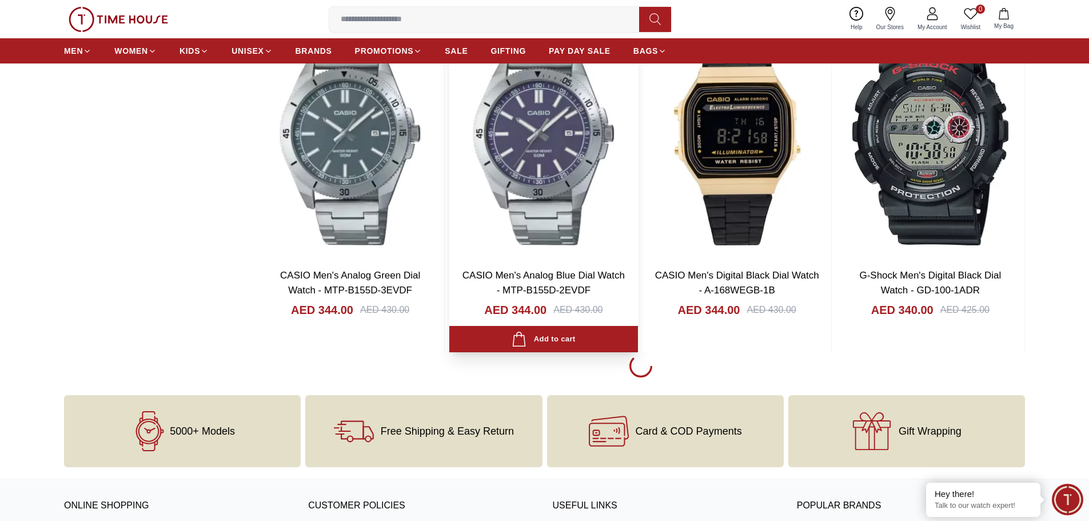
scroll to position [1430, 0]
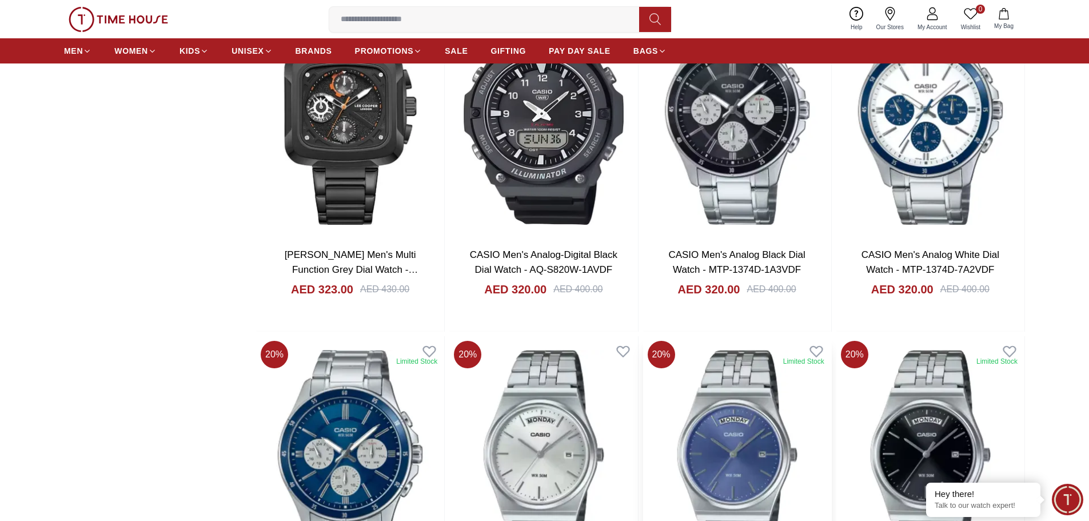
scroll to position [4804, 0]
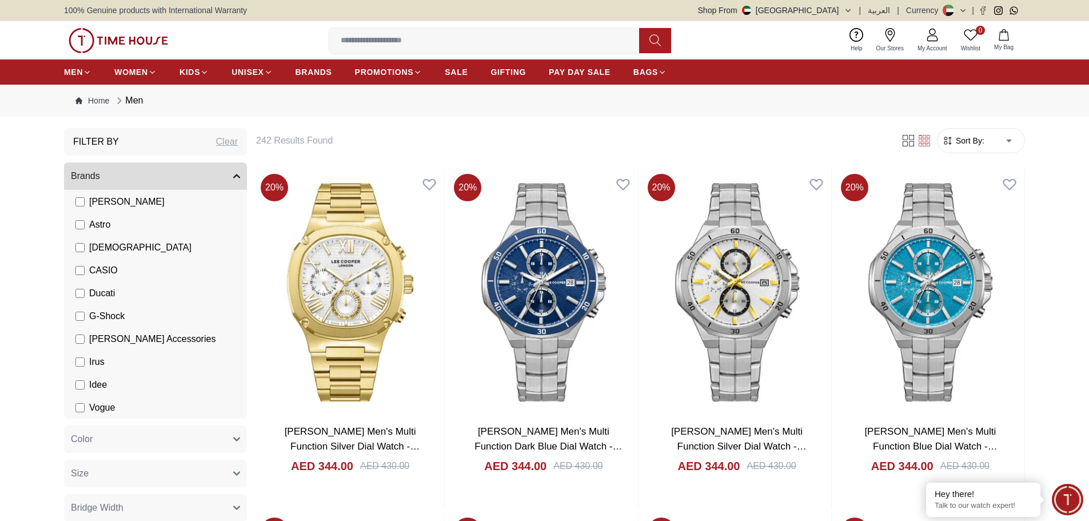
scroll to position [109, 0]
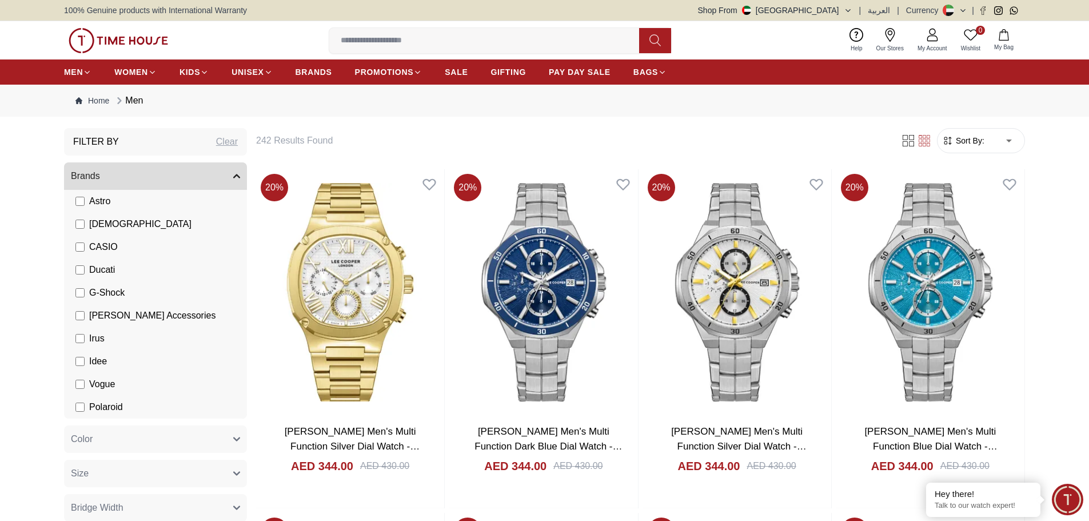
click at [97, 403] on span "Polaroid" at bounding box center [106, 407] width 34 height 14
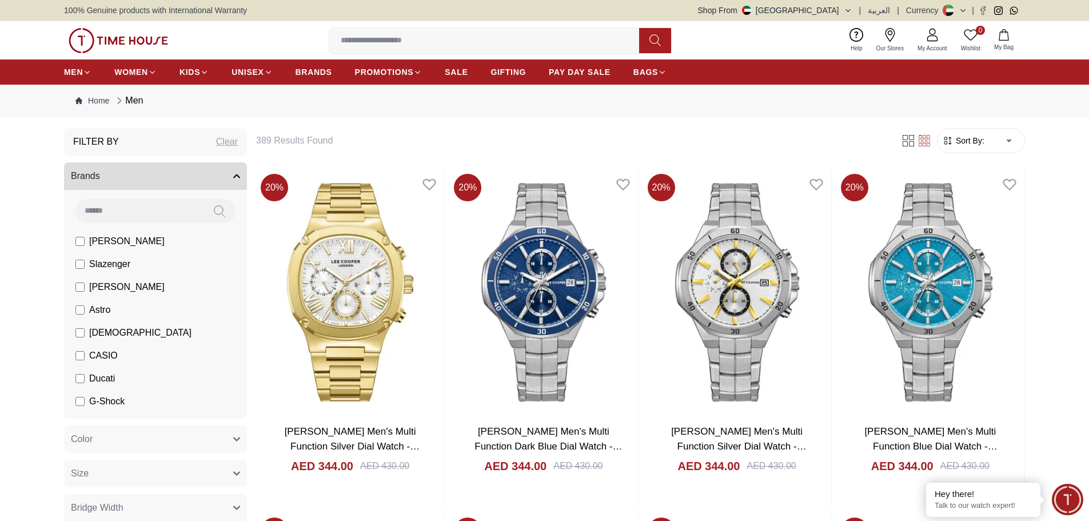
drag, startPoint x: 93, startPoint y: 269, endPoint x: 97, endPoint y: 263, distance: 7.8
click at [93, 269] on span "Slazenger" at bounding box center [109, 264] width 41 height 14
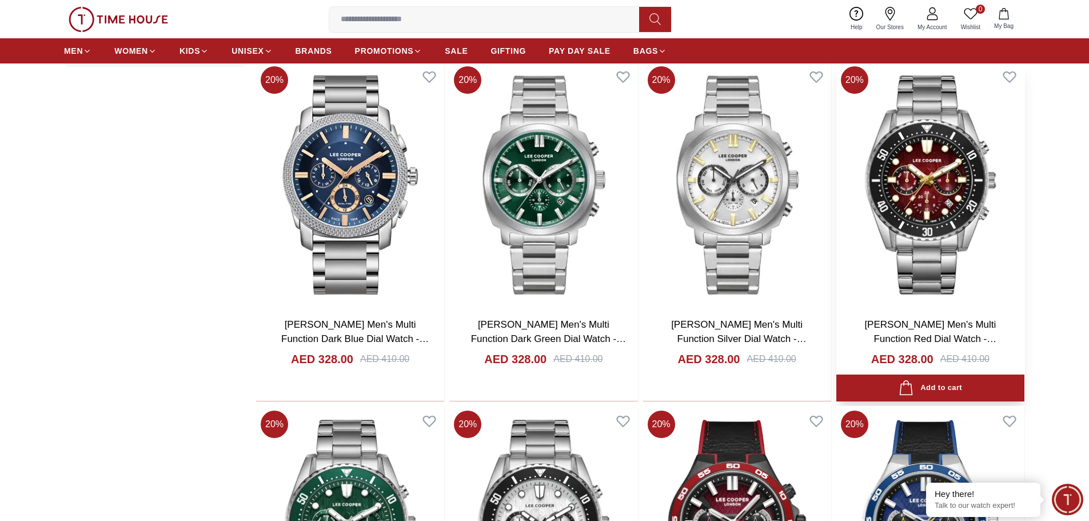
scroll to position [1144, 0]
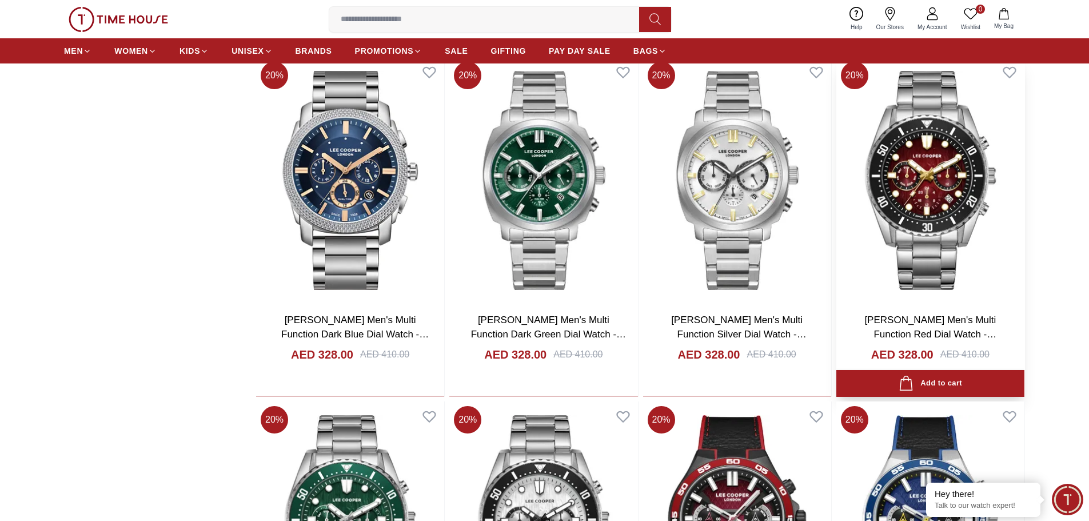
click at [900, 324] on link "[PERSON_NAME] Men's Multi Function Red Dial Watch - LC08101.380" at bounding box center [931, 335] width 132 height 40
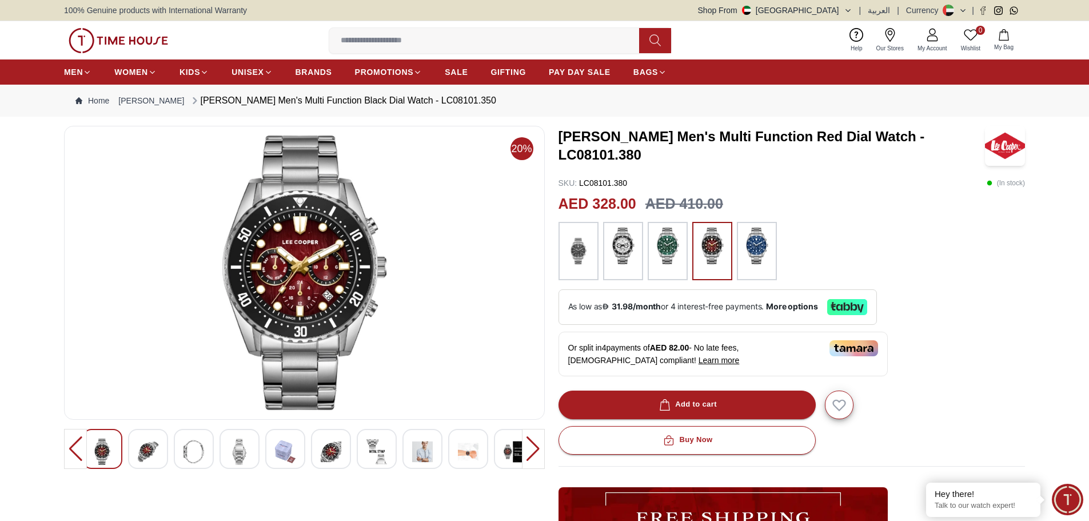
click at [284, 449] on img at bounding box center [285, 452] width 21 height 26
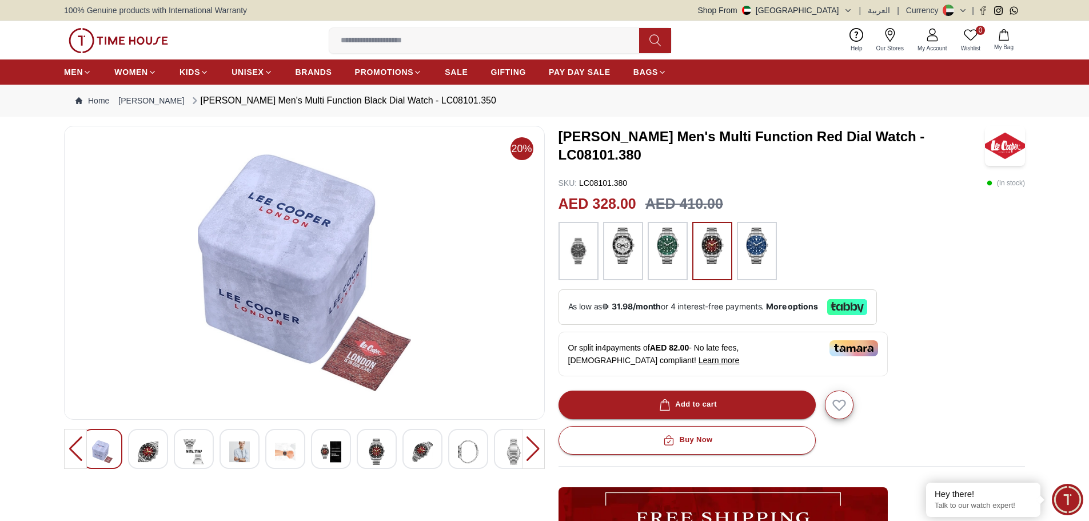
click at [427, 453] on img at bounding box center [422, 452] width 21 height 26
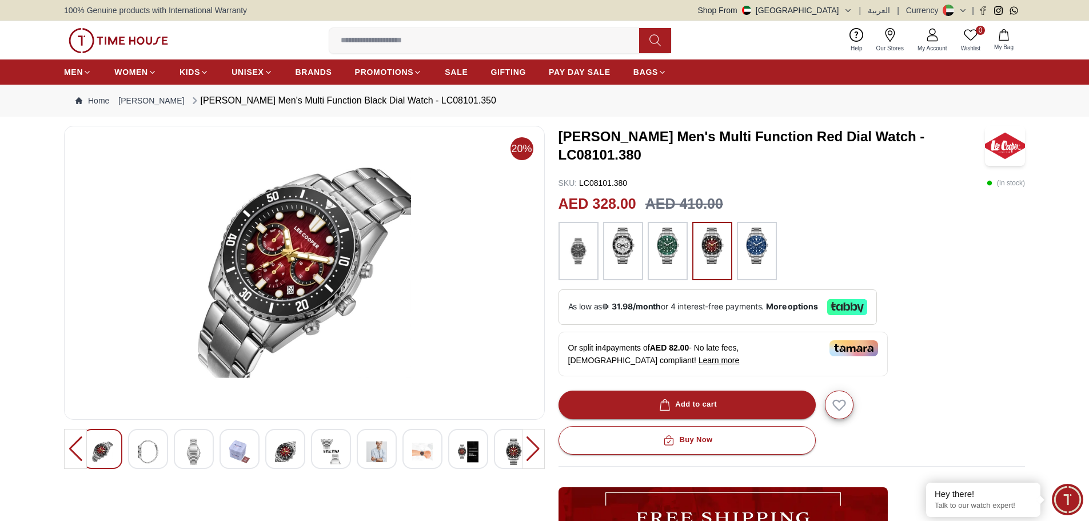
click at [753, 249] on img at bounding box center [757, 246] width 29 height 37
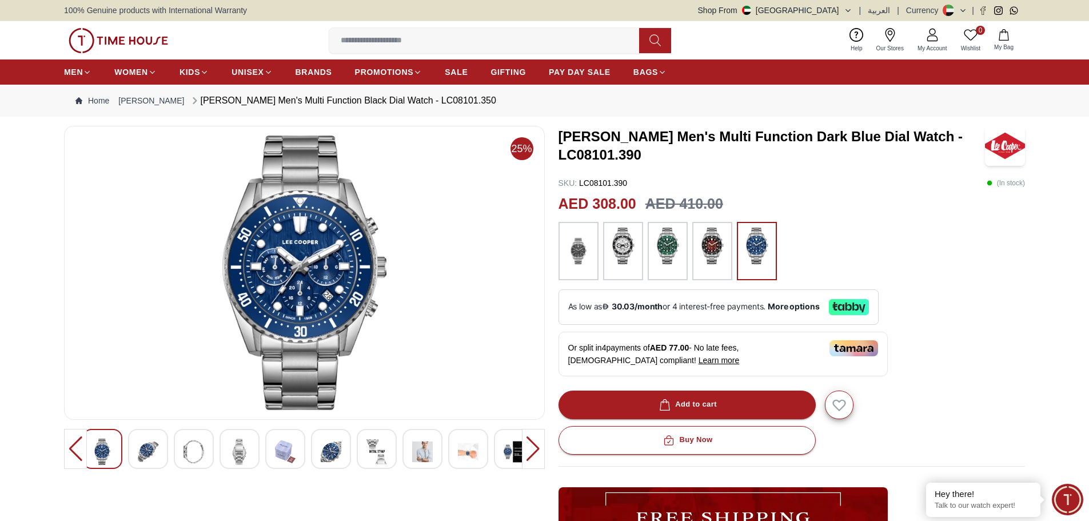
click at [627, 246] on img at bounding box center [623, 246] width 29 height 37
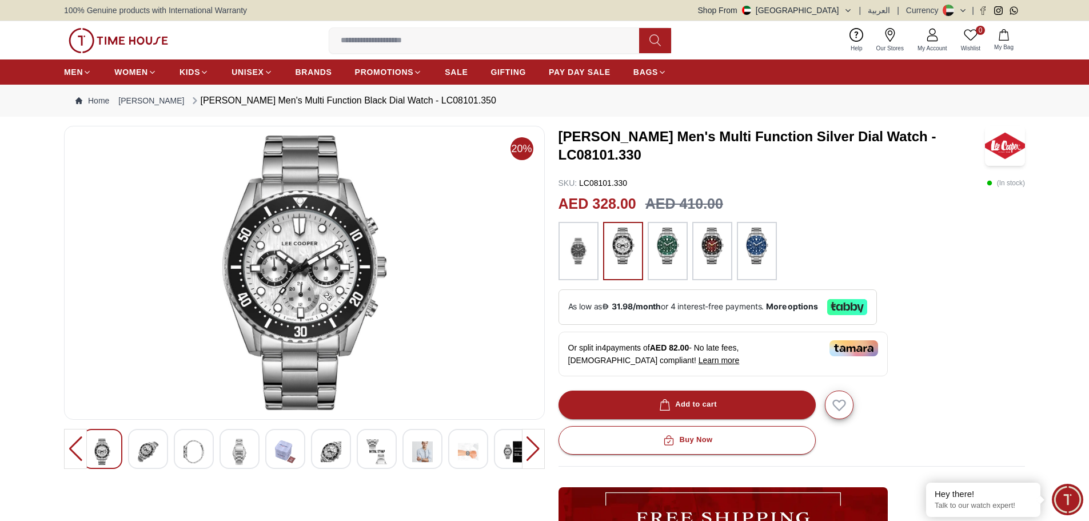
click at [718, 255] on img at bounding box center [712, 246] width 29 height 37
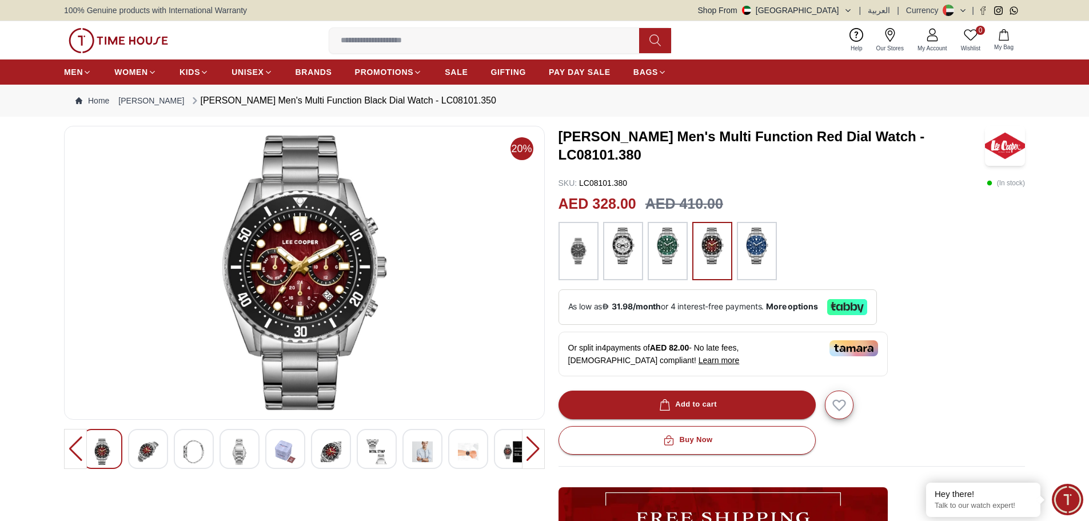
click at [579, 249] on img at bounding box center [578, 251] width 29 height 47
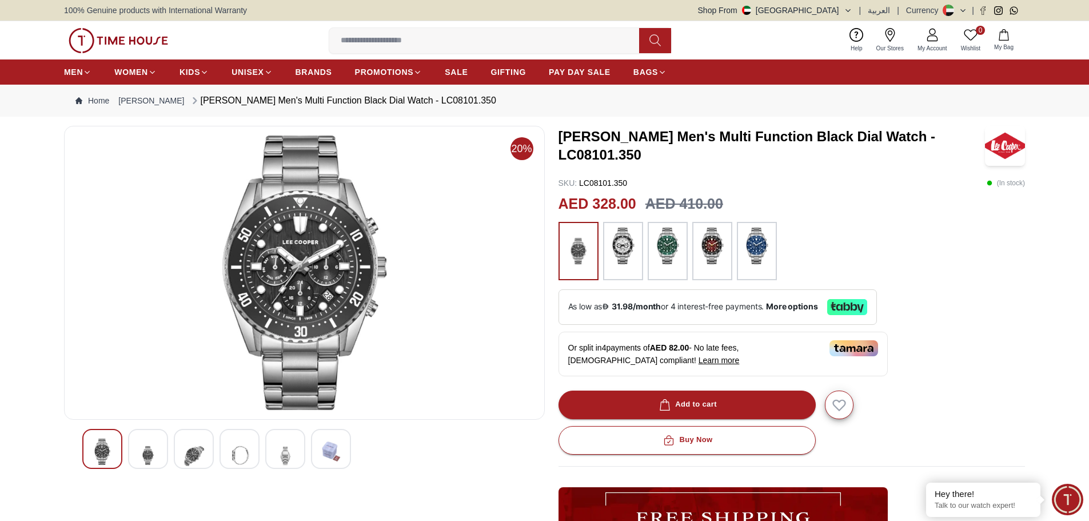
click at [721, 257] on img at bounding box center [712, 246] width 29 height 37
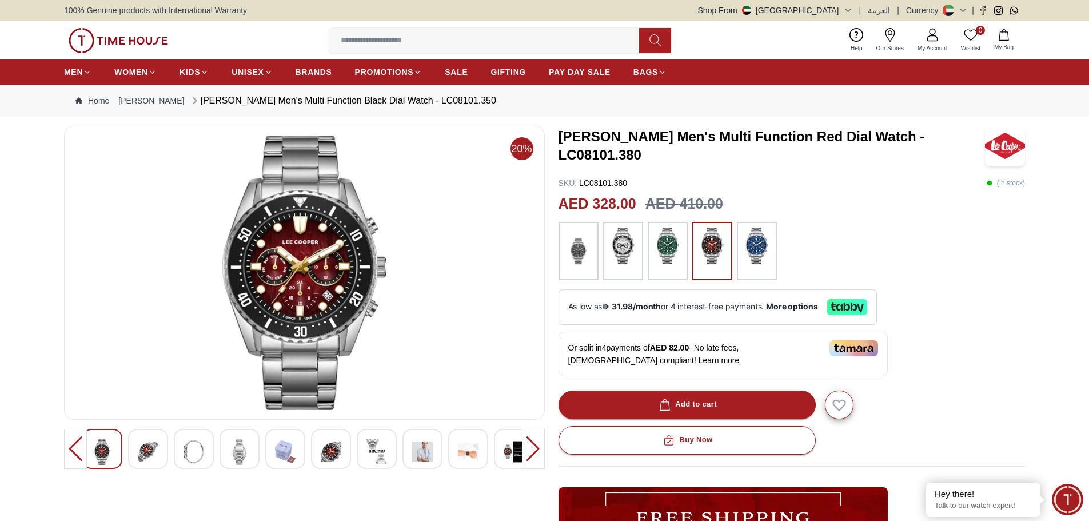
click at [618, 249] on img at bounding box center [623, 246] width 29 height 37
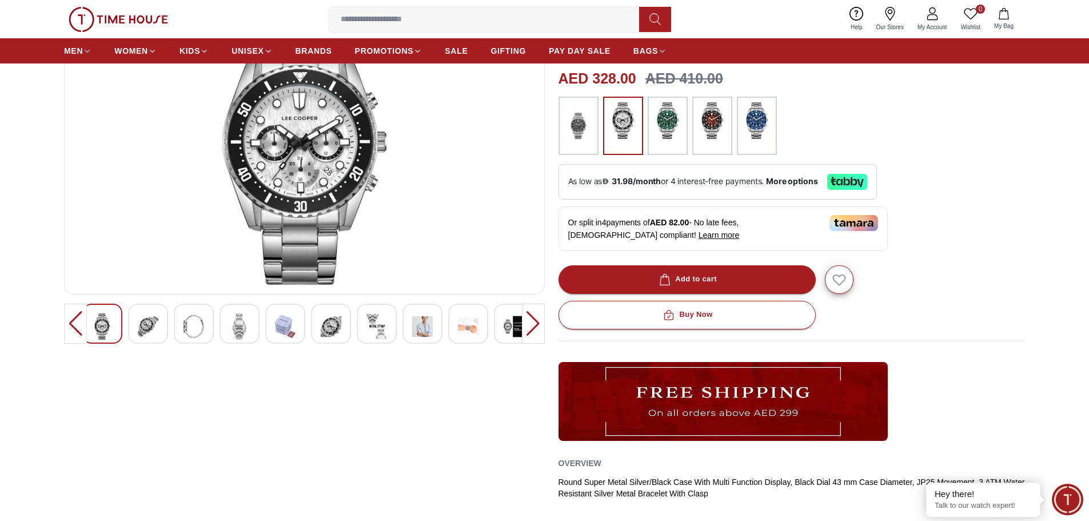
scroll to position [172, 0]
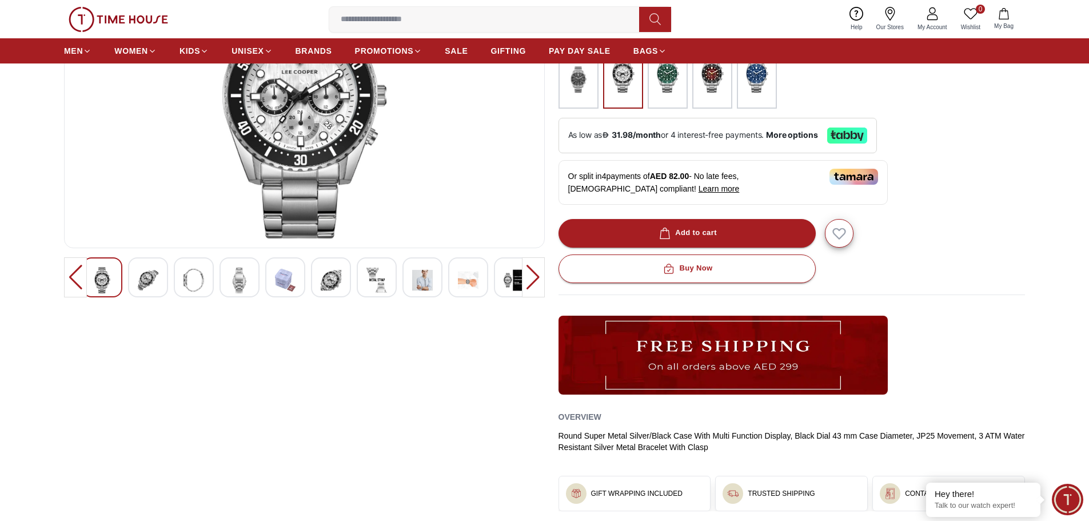
click at [431, 282] on img at bounding box center [422, 280] width 21 height 26
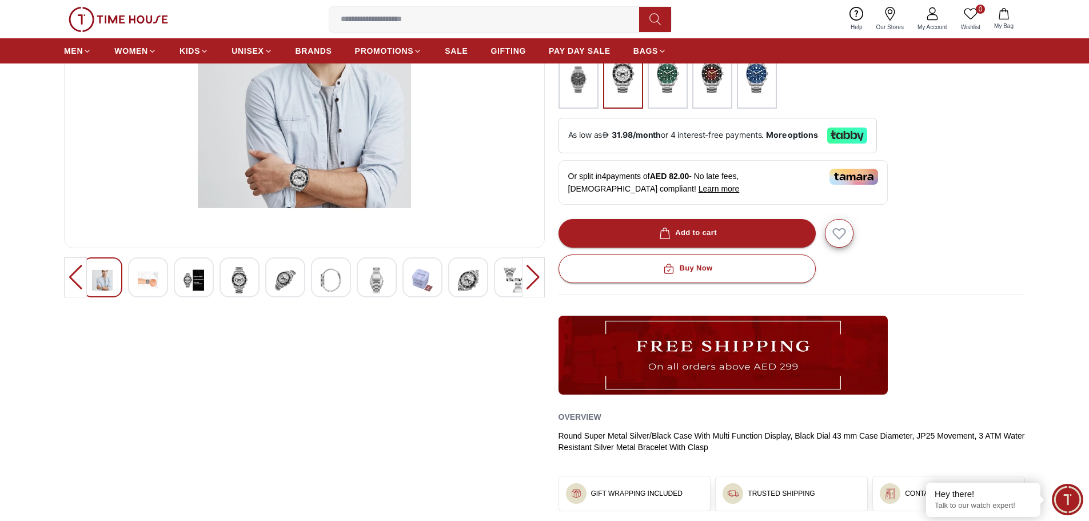
click at [477, 281] on img at bounding box center [468, 280] width 21 height 26
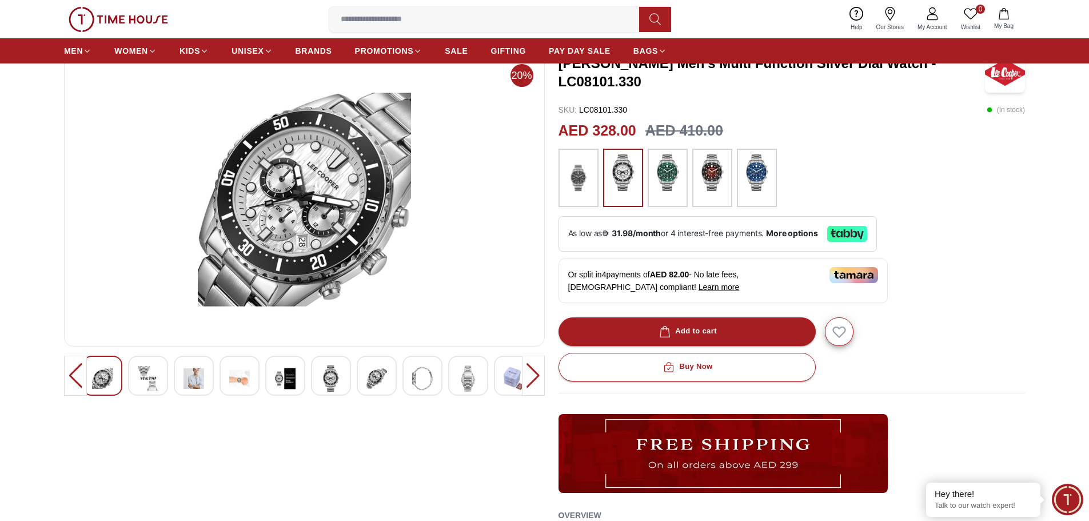
scroll to position [0, 0]
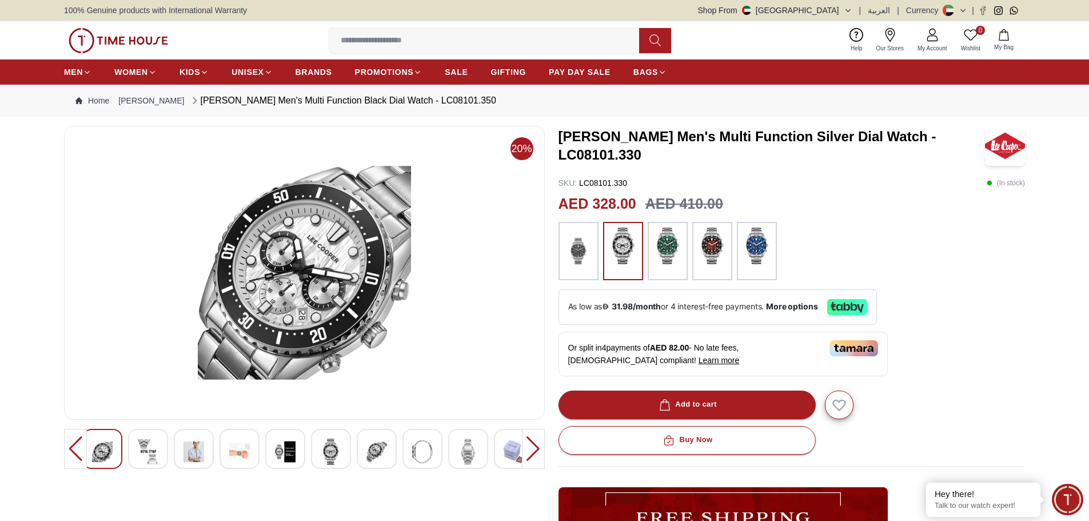
click at [588, 252] on img at bounding box center [578, 251] width 29 height 47
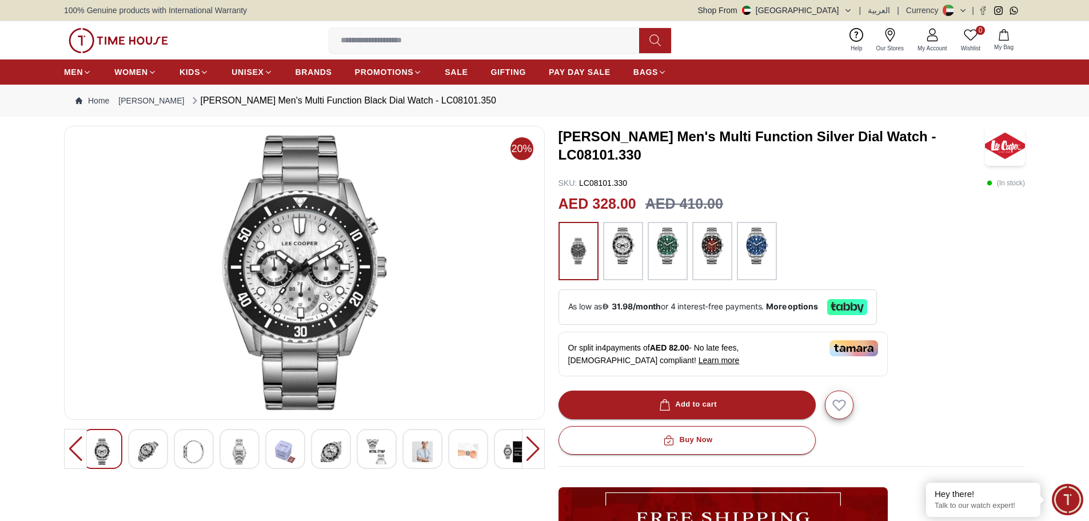
click at [678, 250] on img at bounding box center [668, 246] width 29 height 37
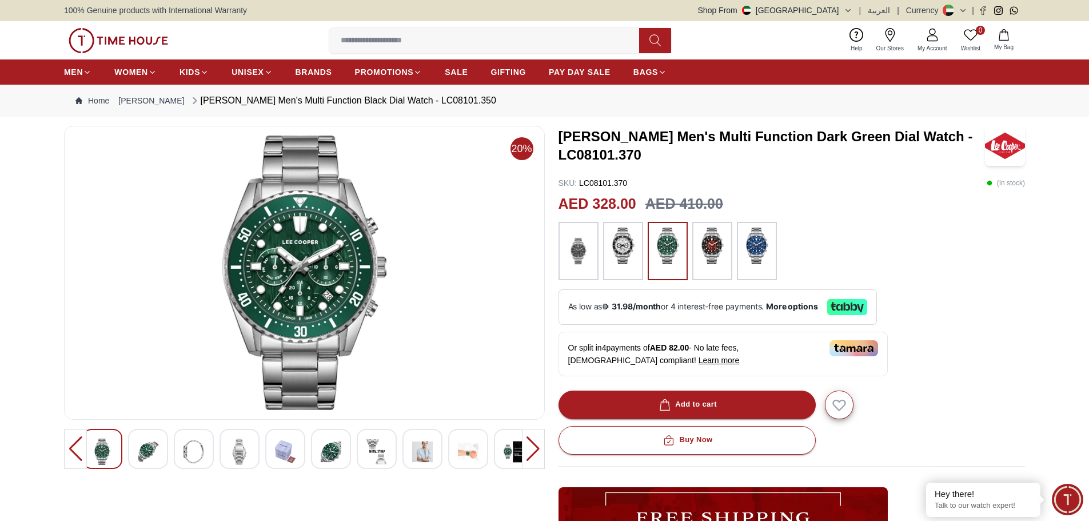
click at [718, 254] on img at bounding box center [712, 246] width 29 height 37
click at [758, 252] on img at bounding box center [757, 246] width 29 height 37
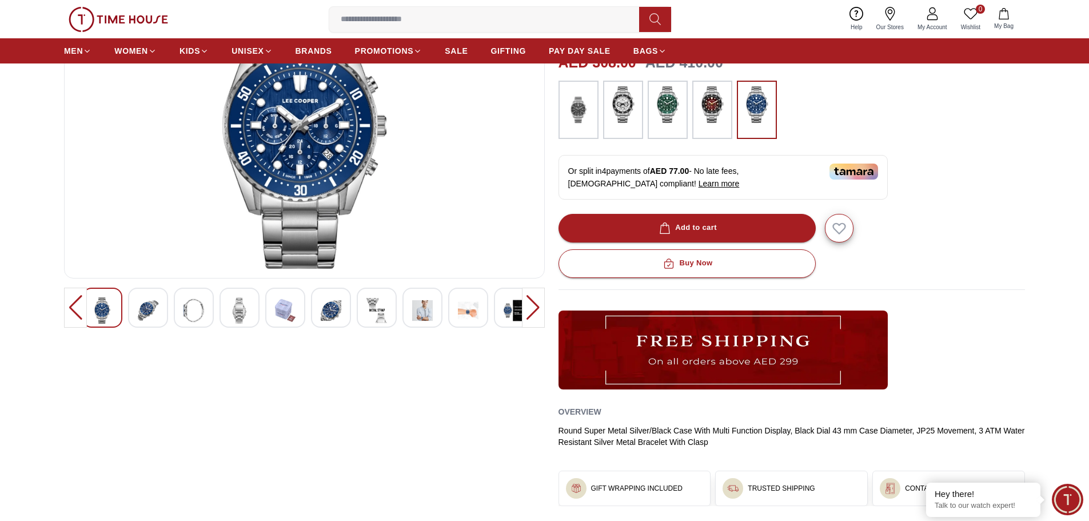
scroll to position [172, 0]
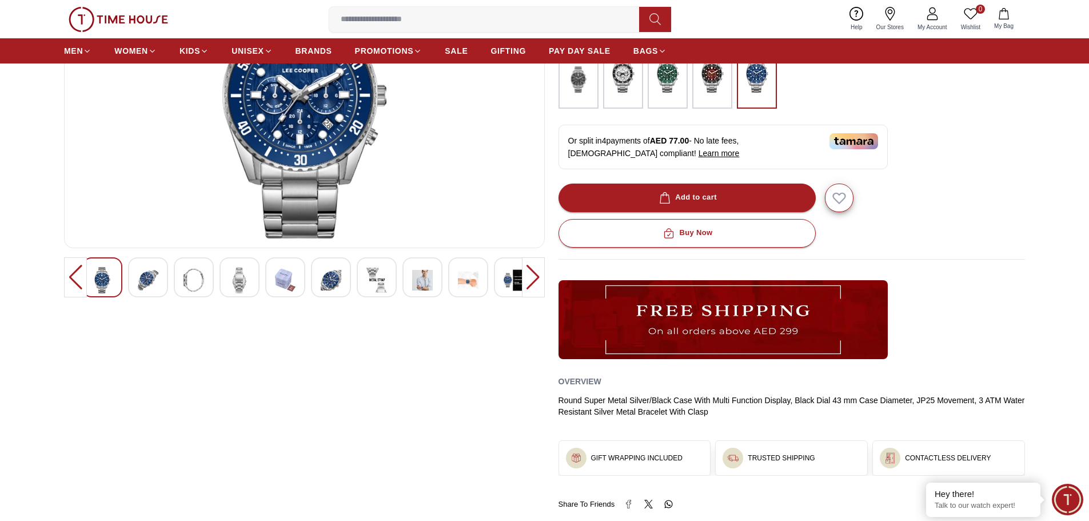
click at [288, 286] on img at bounding box center [285, 280] width 21 height 26
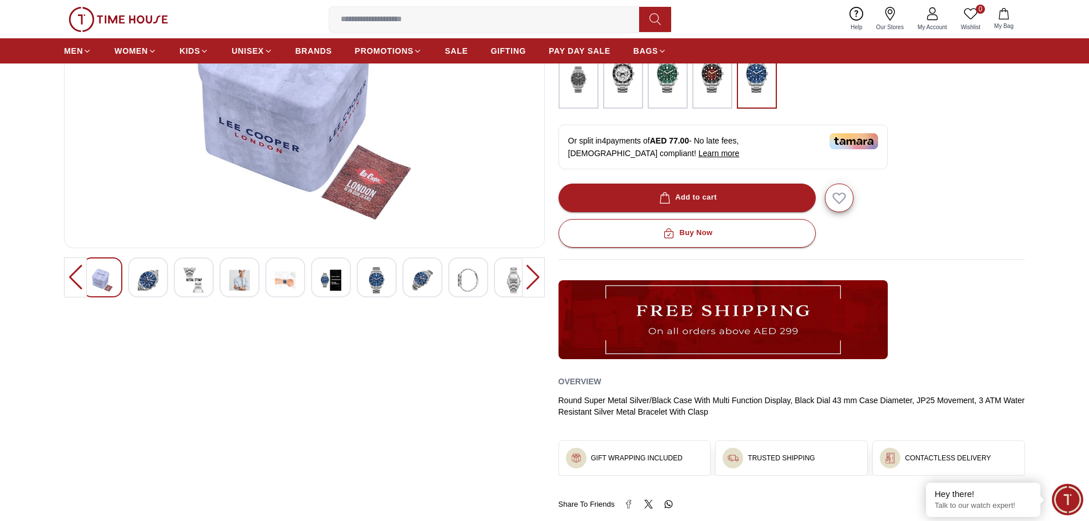
click at [325, 278] on img at bounding box center [331, 280] width 21 height 26
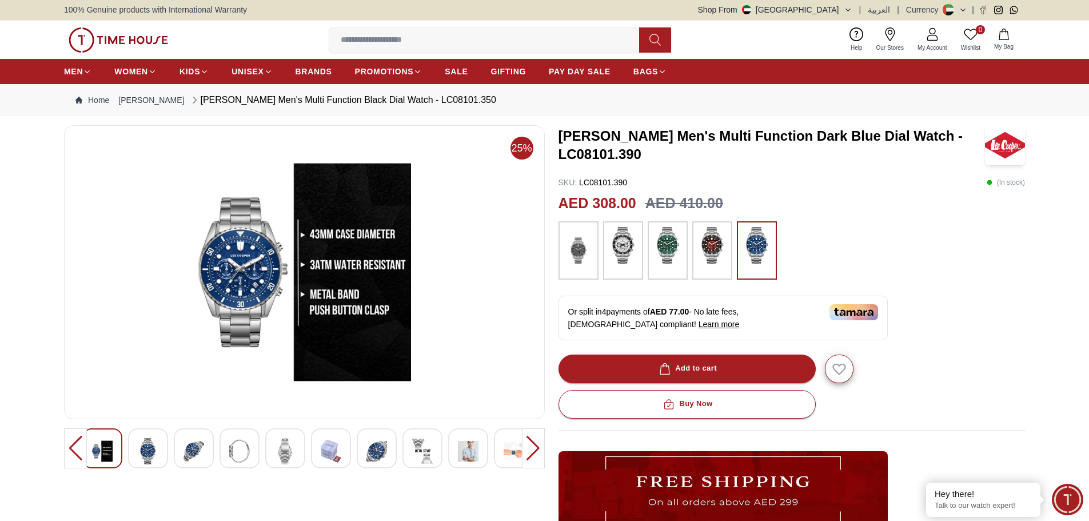
scroll to position [0, 0]
